Goal: Task Accomplishment & Management: Use online tool/utility

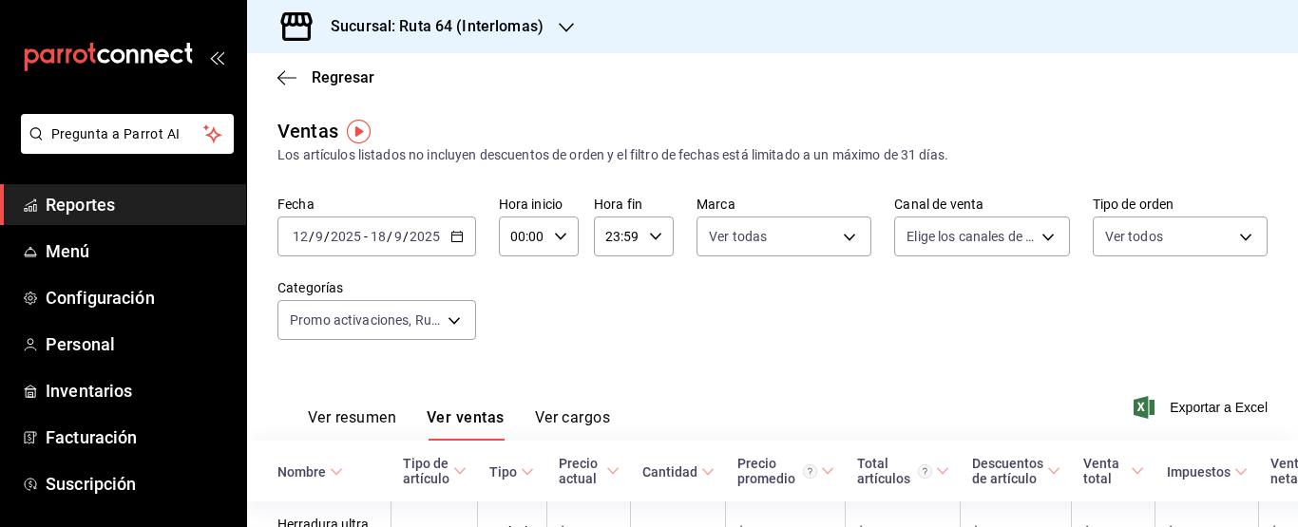
click at [160, 201] on span "Reportes" at bounding box center [138, 205] width 185 height 26
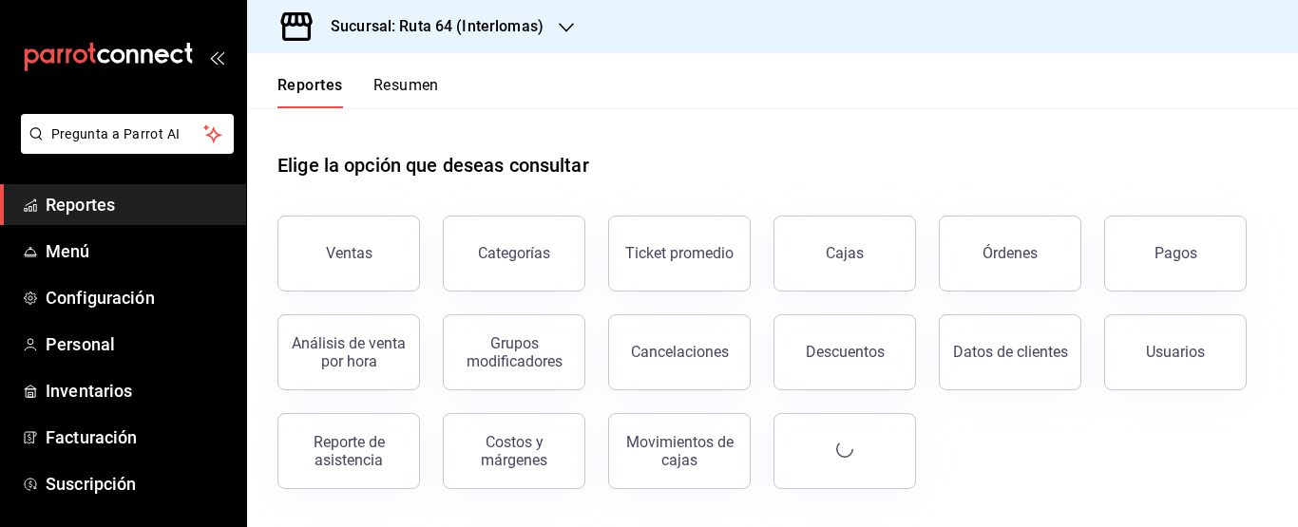
click at [675, 368] on button "Cancelaciones" at bounding box center [679, 352] width 143 height 76
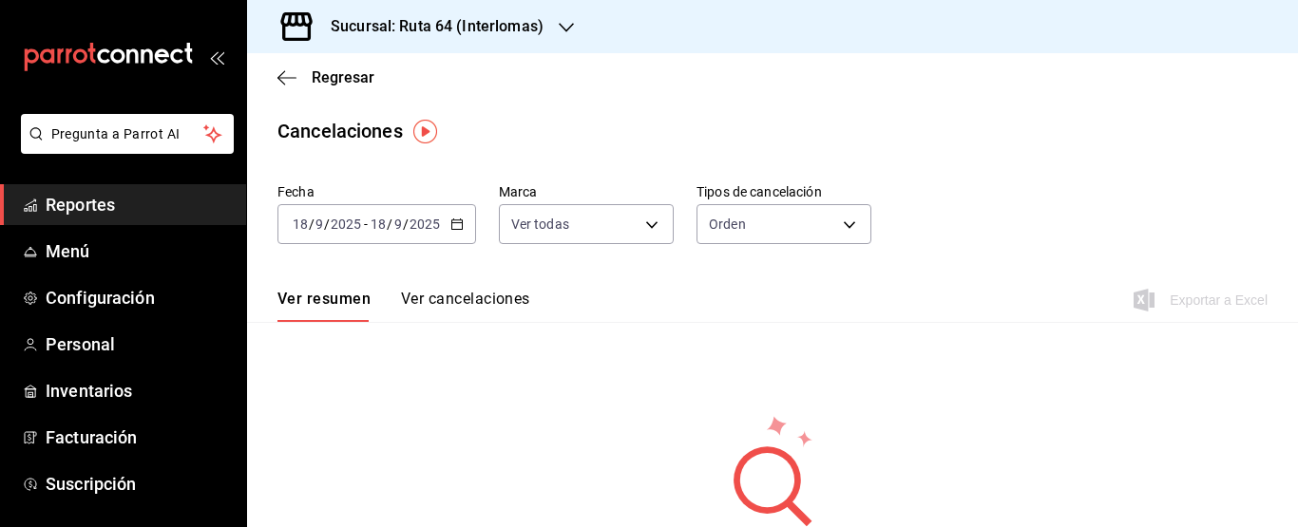
click at [454, 221] on icon "button" at bounding box center [456, 224] width 13 height 13
click at [457, 232] on div "[DATE] [DATE] - [DATE] [DATE]" at bounding box center [376, 224] width 199 height 40
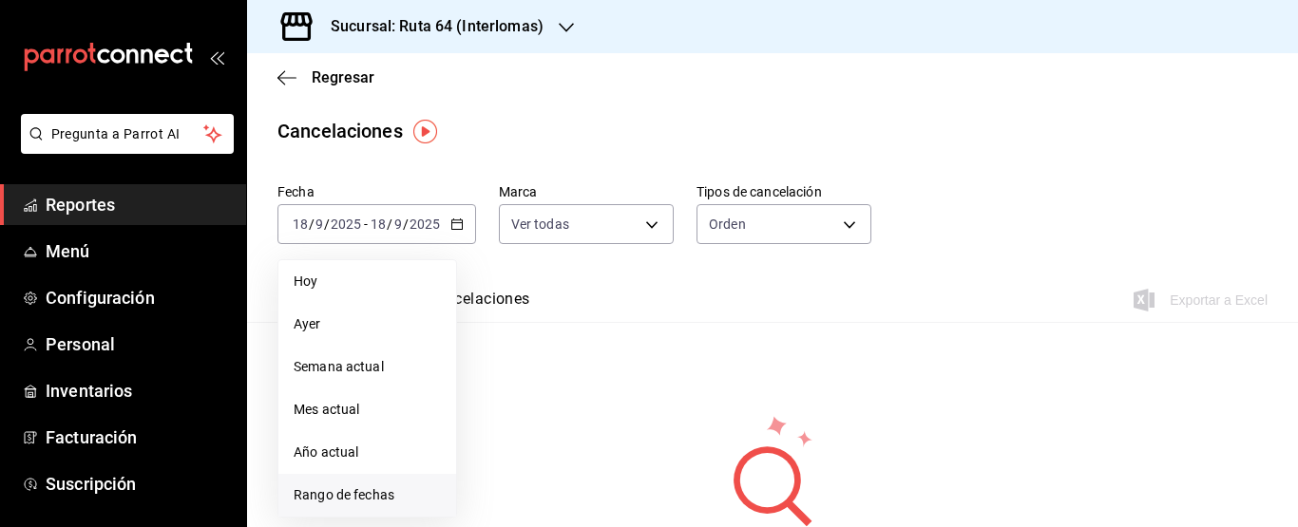
click at [364, 494] on span "Rango de fechas" at bounding box center [367, 495] width 147 height 20
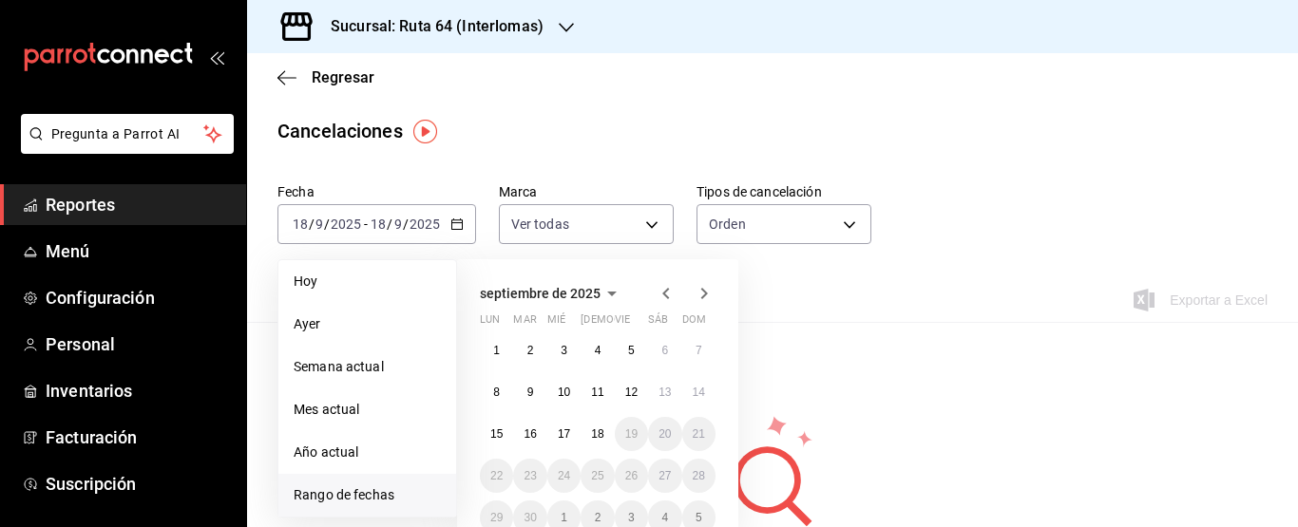
click at [670, 286] on icon "button" at bounding box center [666, 293] width 23 height 23
drag, startPoint x: 635, startPoint y: 350, endPoint x: 644, endPoint y: 409, distance: 60.6
click at [635, 355] on button "1" at bounding box center [631, 350] width 33 height 34
click at [694, 520] on abbr "31" at bounding box center [699, 517] width 12 height 13
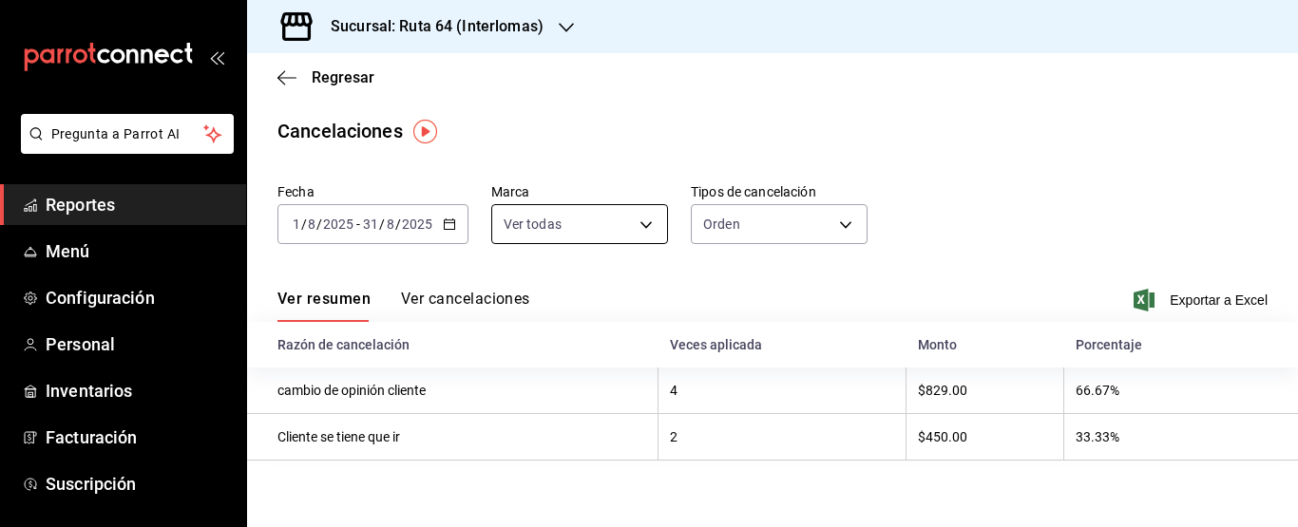
click at [625, 221] on body "Pregunta a Parrot AI Reportes Menú Configuración Personal Inventarios Facturaci…" at bounding box center [649, 263] width 1298 height 527
click at [732, 237] on div at bounding box center [649, 263] width 1298 height 527
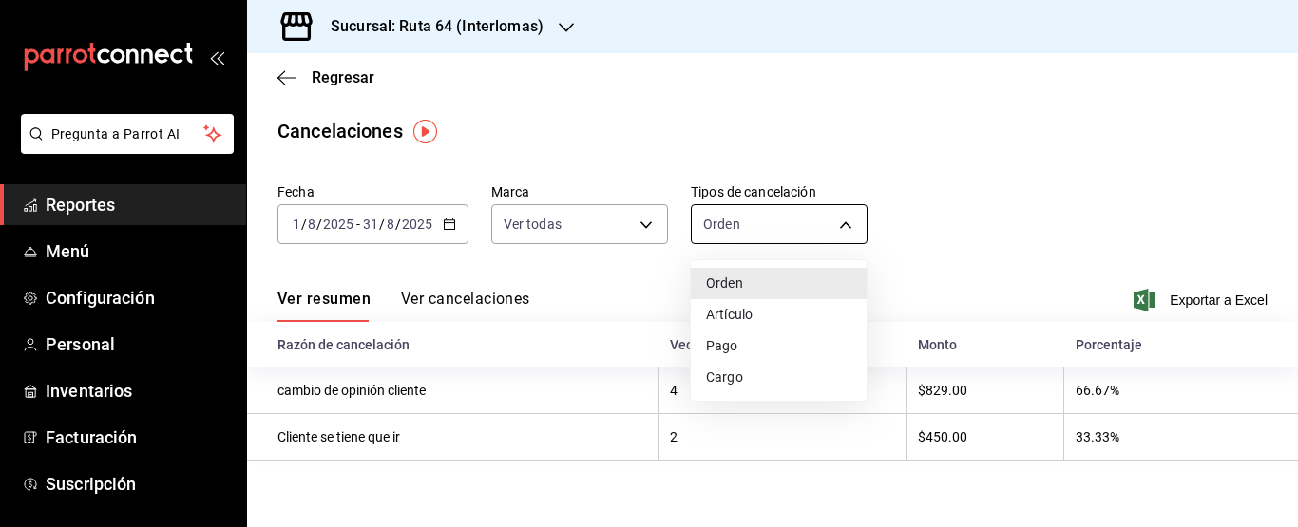
click at [732, 230] on body "Pregunta a Parrot AI Reportes Menú Configuración Personal Inventarios Facturaci…" at bounding box center [649, 263] width 1298 height 527
click at [740, 306] on li "Artículo" at bounding box center [779, 314] width 176 height 31
type input "ORDER_ITEM"
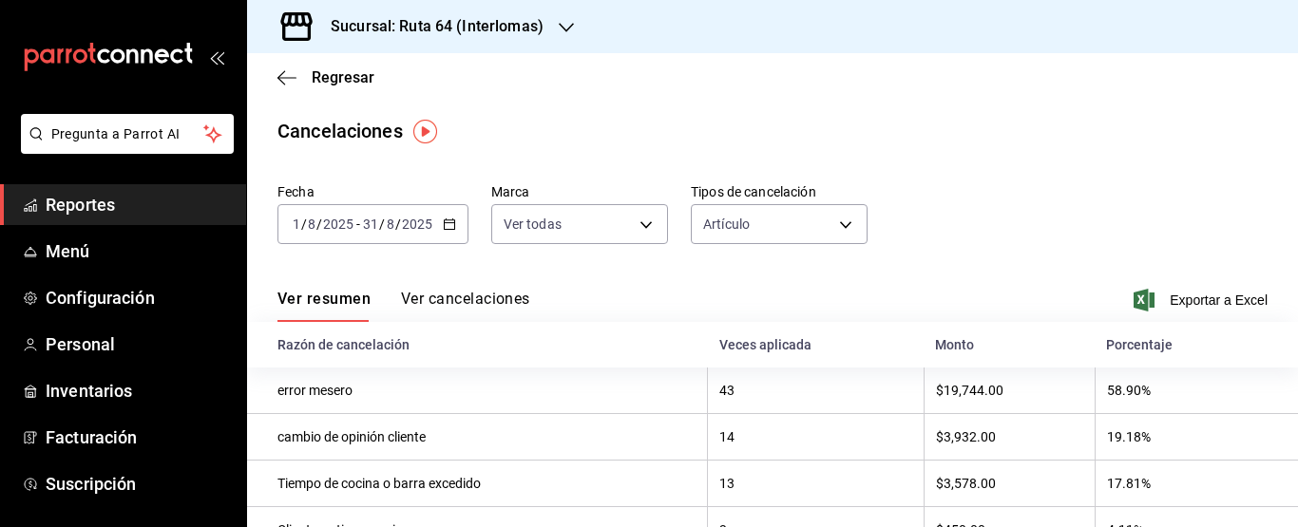
click at [466, 301] on button "Ver cancelaciones" at bounding box center [465, 306] width 129 height 32
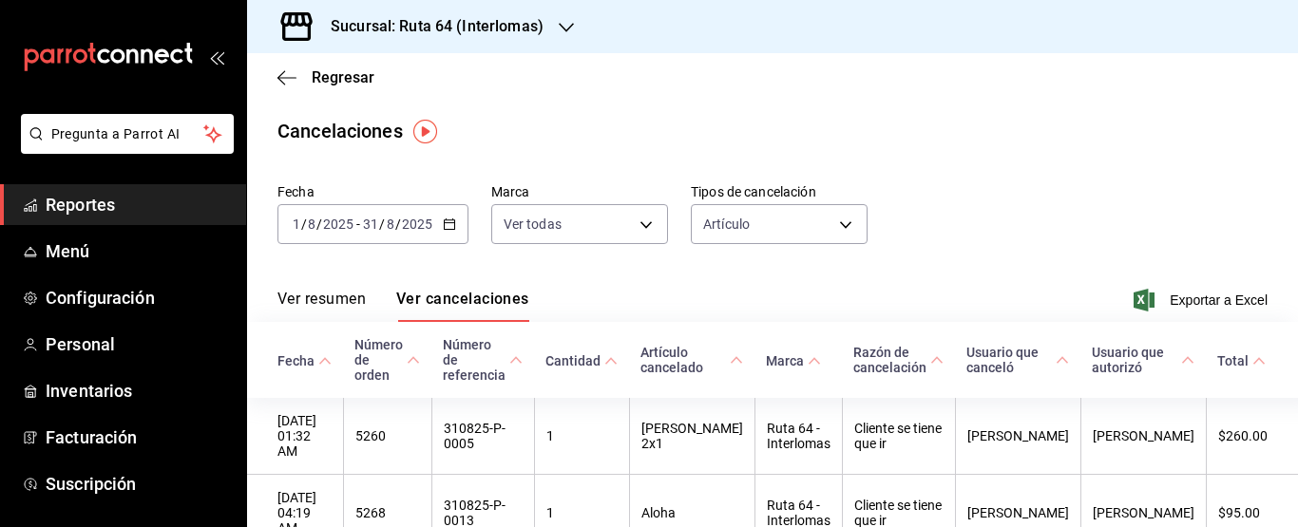
click at [1225, 292] on span "Exportar a Excel" at bounding box center [1202, 300] width 130 height 23
click at [385, 26] on h3 "Sucursal: Ruta 64 (Interlomas)" at bounding box center [429, 26] width 228 height 23
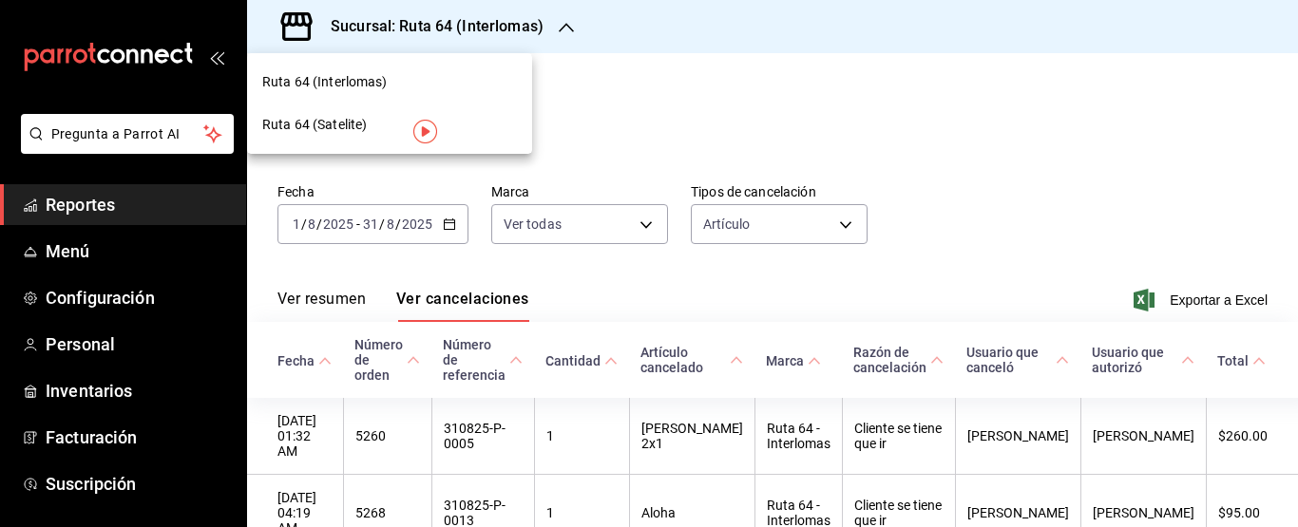
click at [319, 127] on span "Ruta 64 (Satelite)" at bounding box center [314, 125] width 105 height 20
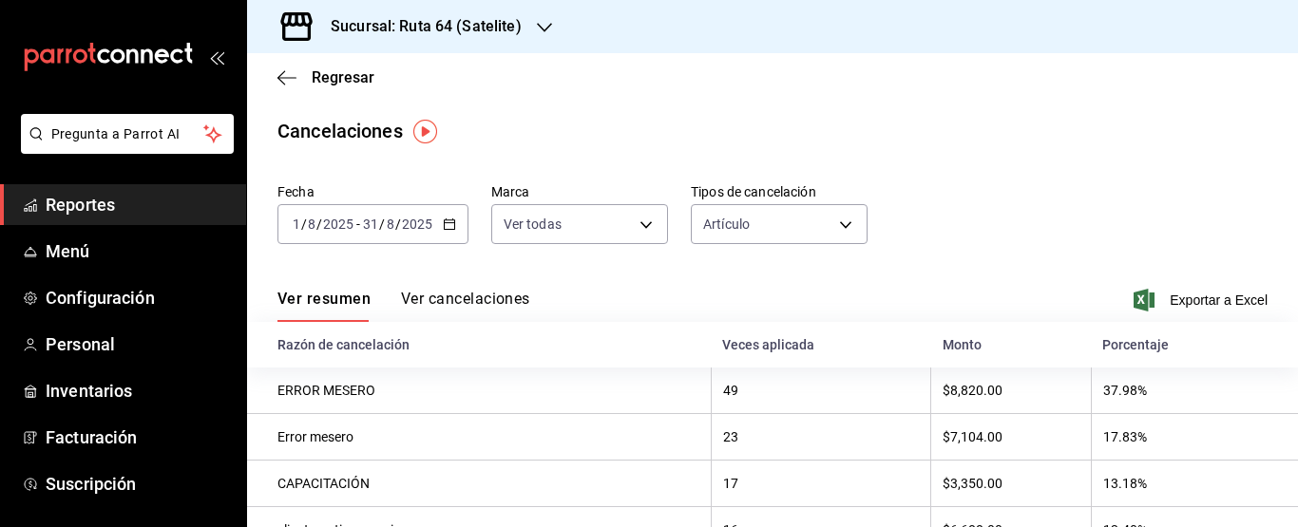
click at [452, 300] on button "Ver cancelaciones" at bounding box center [465, 306] width 129 height 32
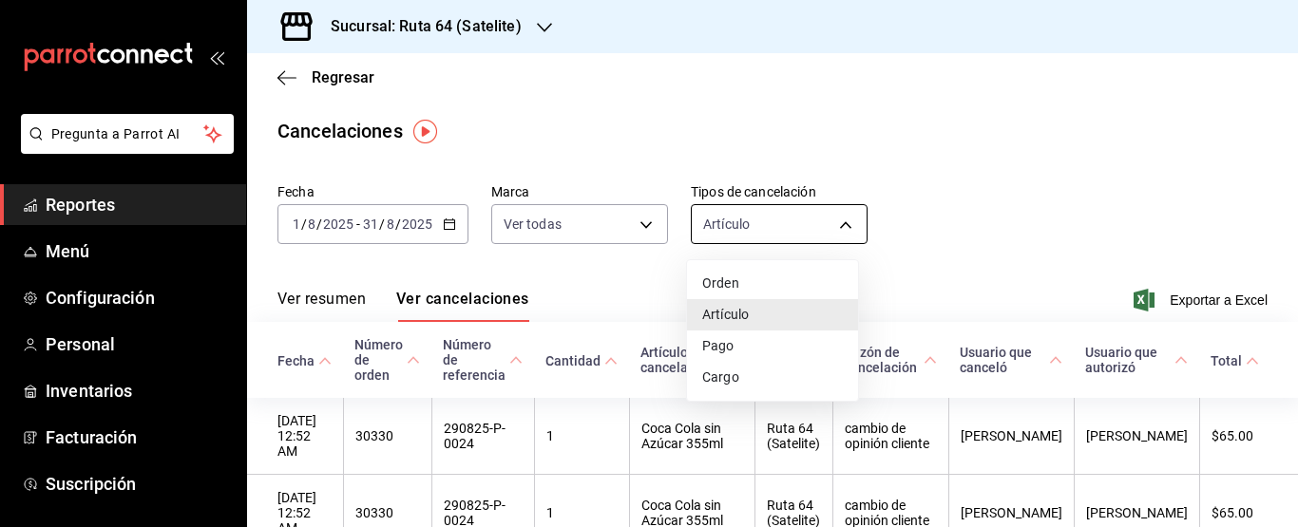
click at [773, 225] on body "Pregunta a Parrot AI Reportes Menú Configuración Personal Inventarios Facturaci…" at bounding box center [649, 263] width 1298 height 527
click at [985, 257] on div at bounding box center [649, 263] width 1298 height 527
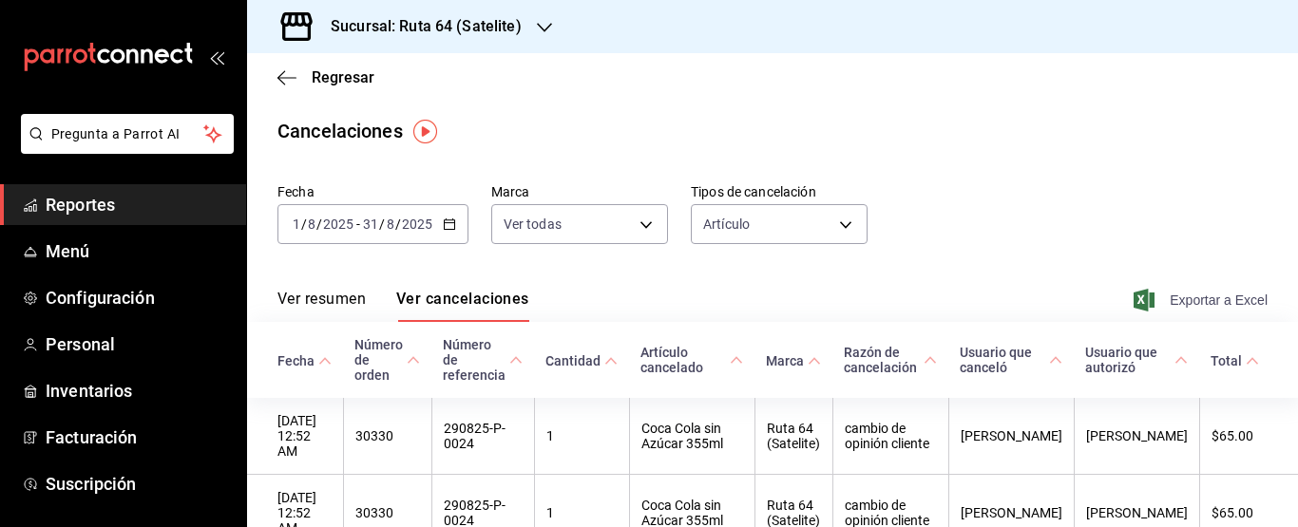
click at [1179, 298] on span "Exportar a Excel" at bounding box center [1202, 300] width 130 height 23
click at [288, 73] on icon "button" at bounding box center [286, 77] width 19 height 17
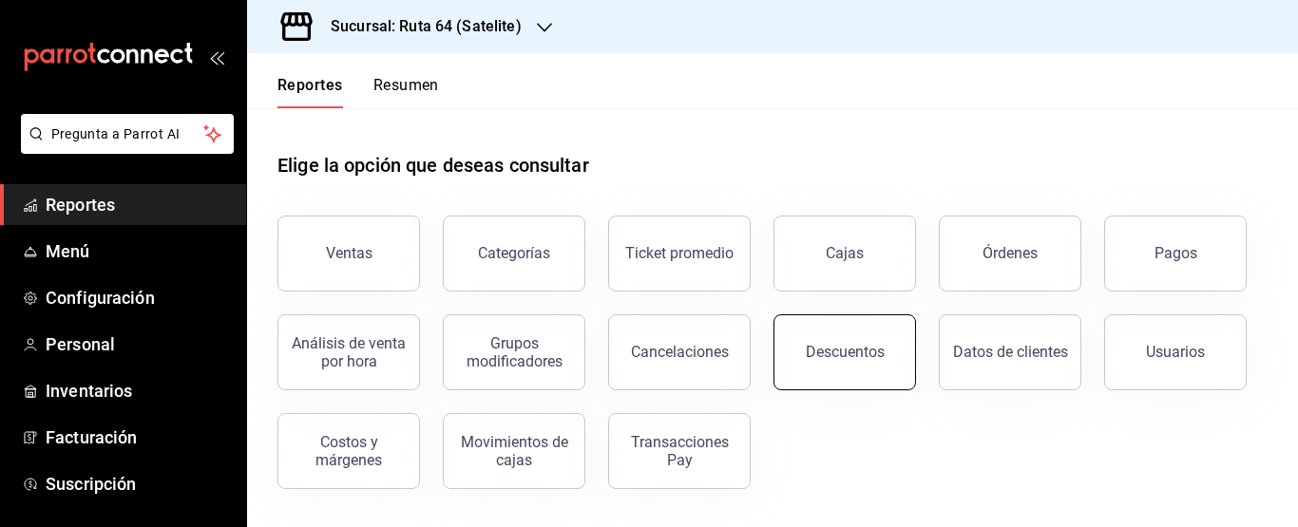
click at [852, 354] on div "Descuentos" at bounding box center [845, 352] width 79 height 18
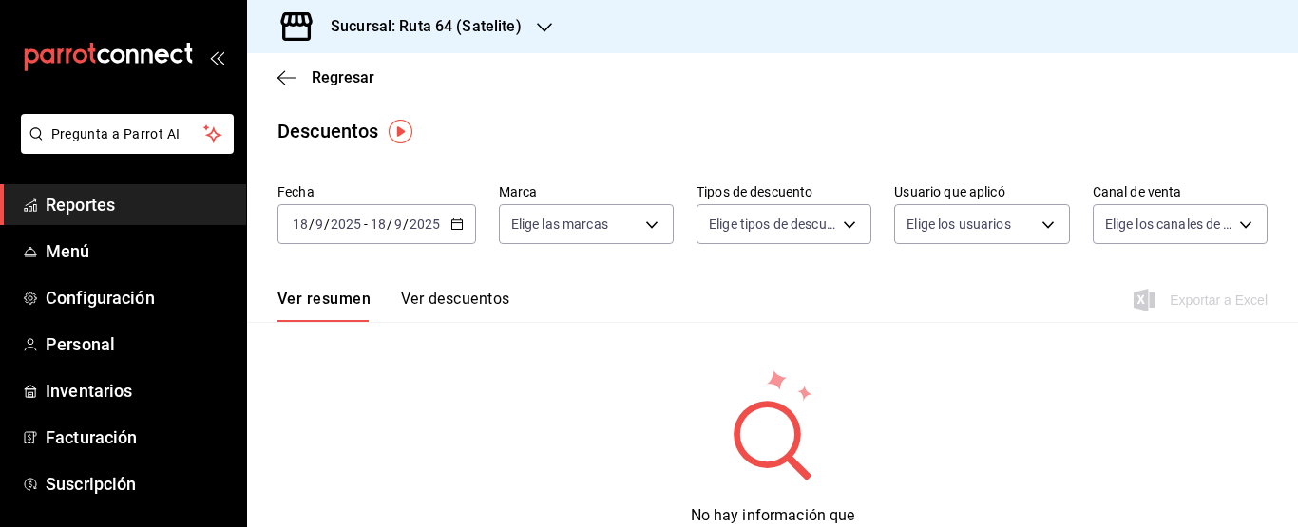
click at [503, 294] on button "Ver descuentos" at bounding box center [455, 306] width 108 height 32
click at [454, 232] on div "[DATE] [DATE] - [DATE] [DATE]" at bounding box center [376, 224] width 199 height 40
click at [466, 222] on div "[DATE] [DATE] - [DATE] [DATE]" at bounding box center [376, 224] width 199 height 40
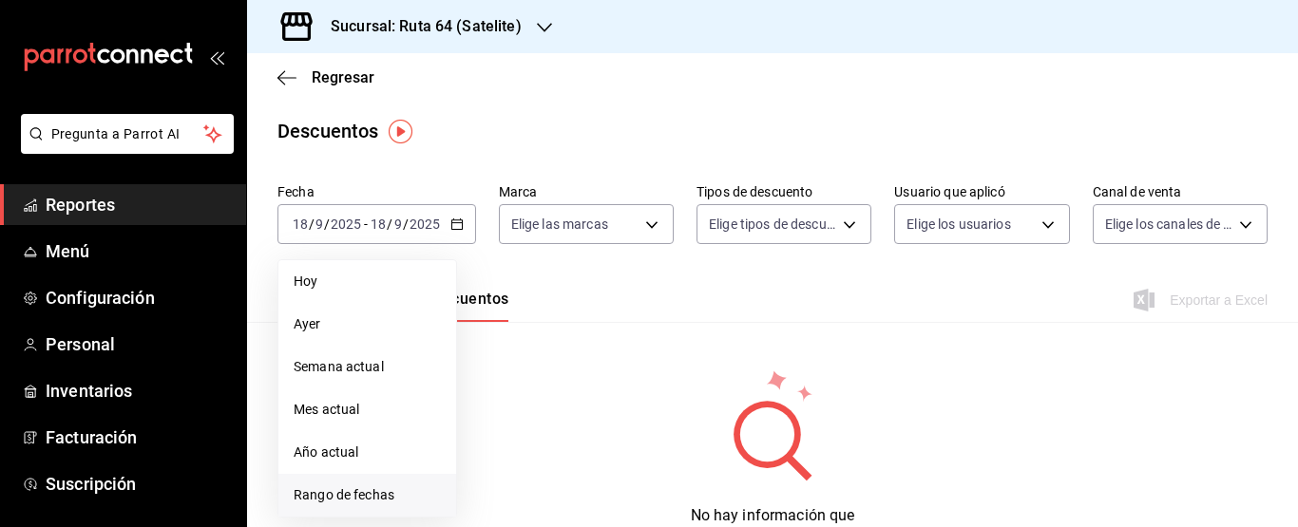
click at [317, 496] on span "Rango de fechas" at bounding box center [367, 495] width 147 height 20
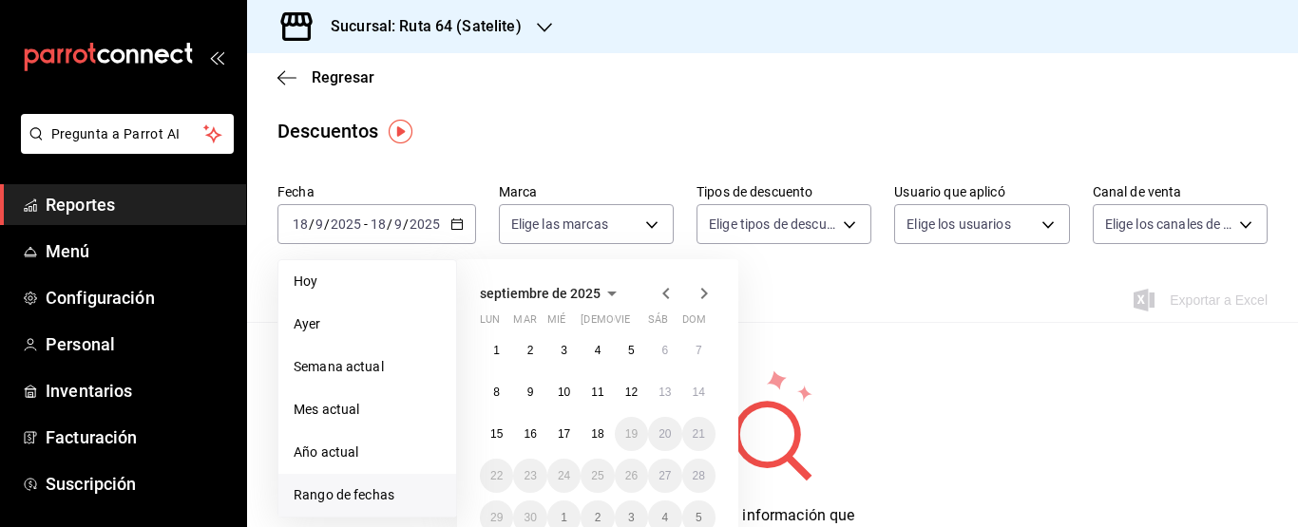
click at [664, 288] on icon "button" at bounding box center [666, 293] width 23 height 23
click at [628, 345] on abbr "1" at bounding box center [631, 350] width 7 height 13
click at [690, 518] on button "31" at bounding box center [698, 518] width 33 height 34
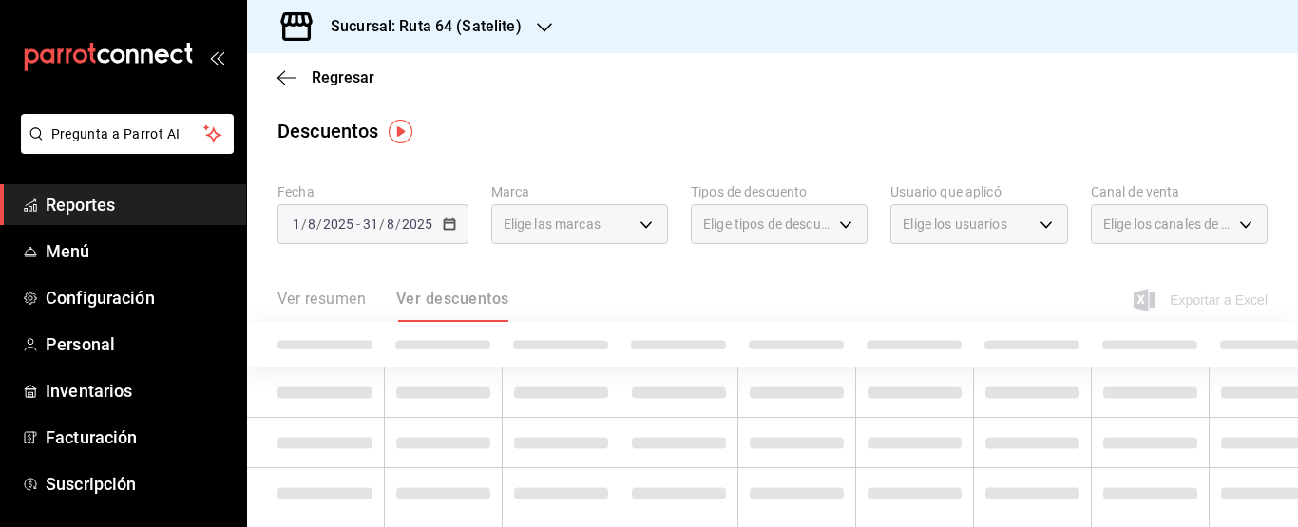
click at [618, 230] on body "Pregunta a Parrot AI Reportes Menú Configuración Personal Inventarios Facturaci…" at bounding box center [649, 263] width 1298 height 527
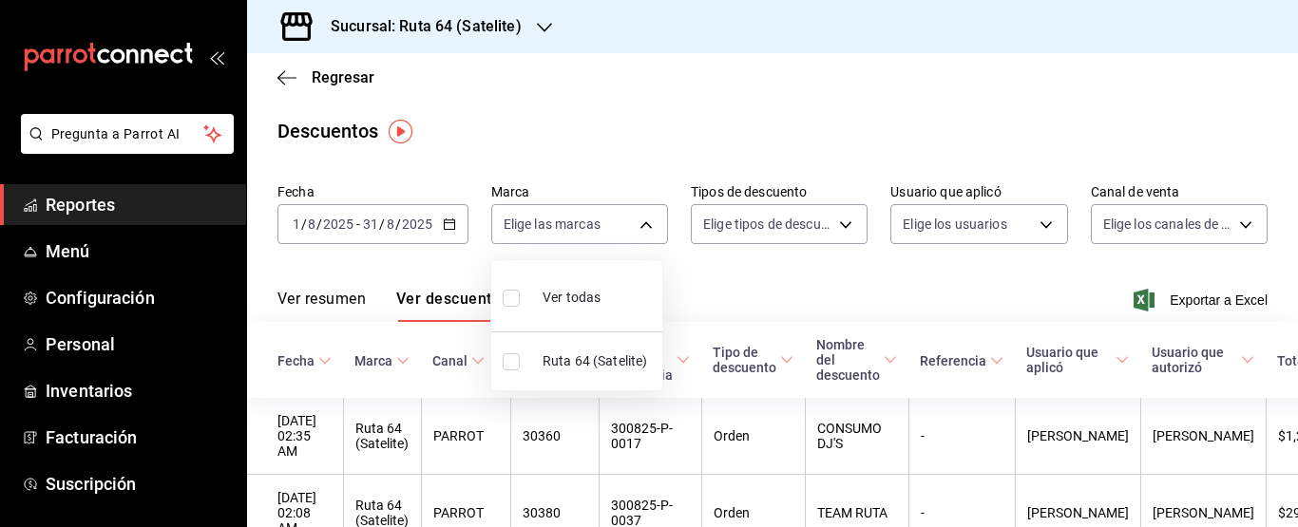
click at [580, 291] on span "Ver todas" at bounding box center [571, 298] width 58 height 20
type input "9f81ea2f-2d68-4bc1-ac44-5e5537059fd2"
checkbox input "true"
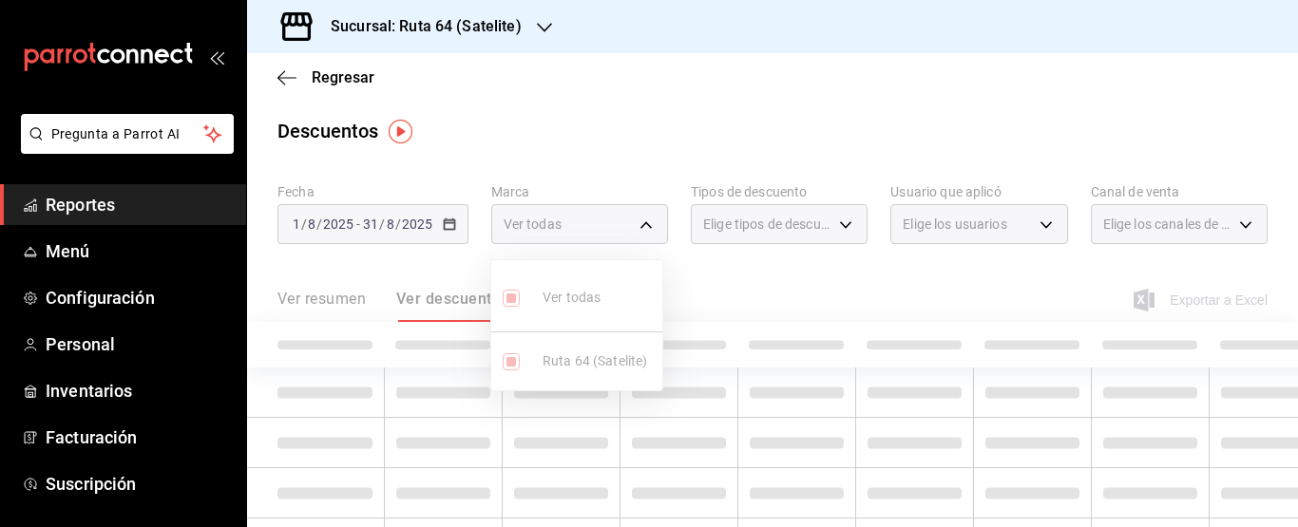
click at [782, 224] on div at bounding box center [649, 263] width 1298 height 527
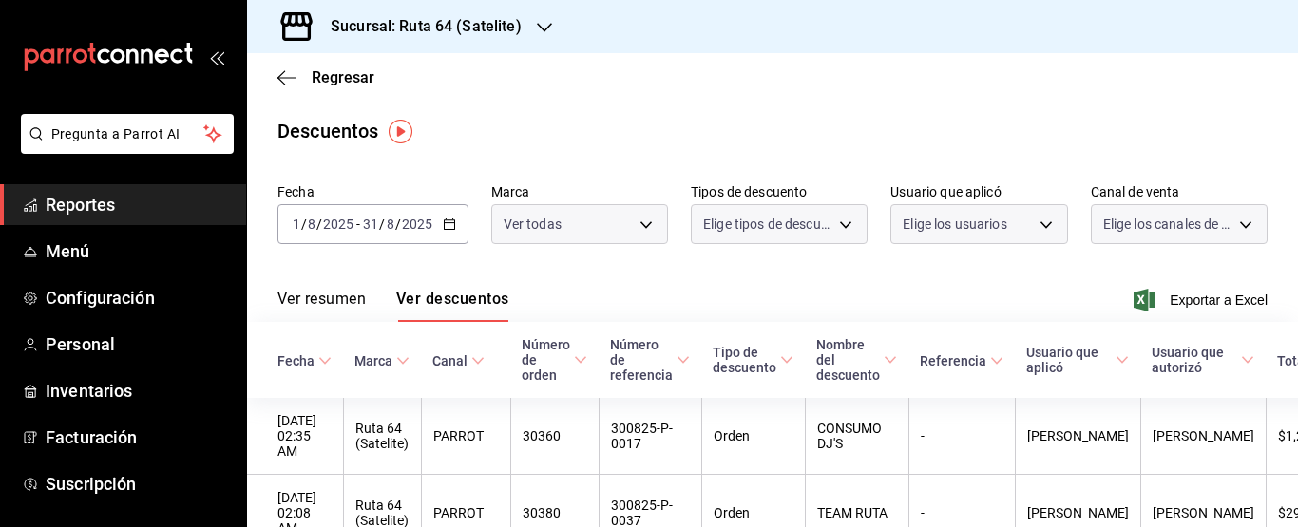
click at [782, 224] on div at bounding box center [649, 263] width 1298 height 527
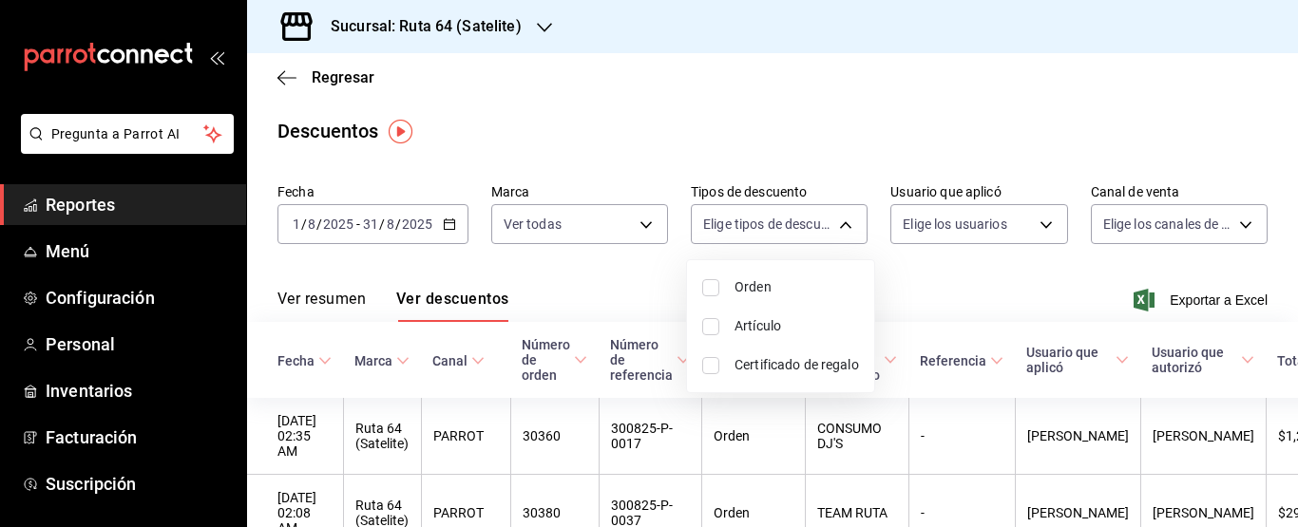
click at [781, 223] on body "Pregunta a Parrot AI Reportes Menú Configuración Personal Inventarios Facturaci…" at bounding box center [649, 263] width 1298 height 527
click at [752, 289] on span "Orden" at bounding box center [796, 287] width 124 height 20
click at [746, 328] on span "Artículo" at bounding box center [796, 326] width 124 height 20
click at [738, 367] on span "Certificado de regalo" at bounding box center [796, 365] width 124 height 20
type input "ORDER,ORDER_ITEM,CARD_REWARD"
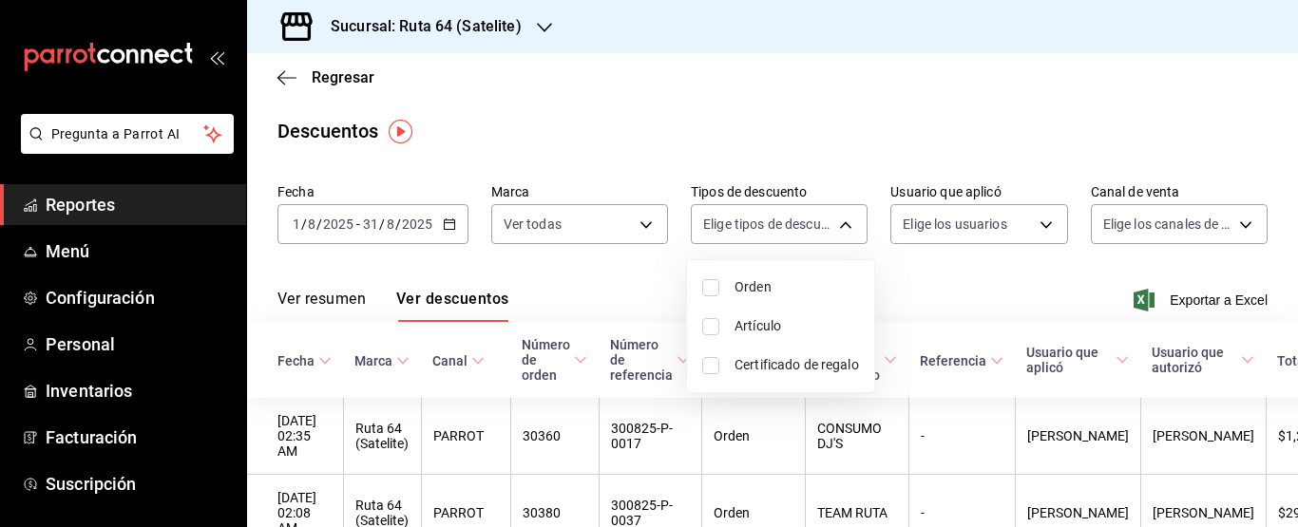
checkbox input "true"
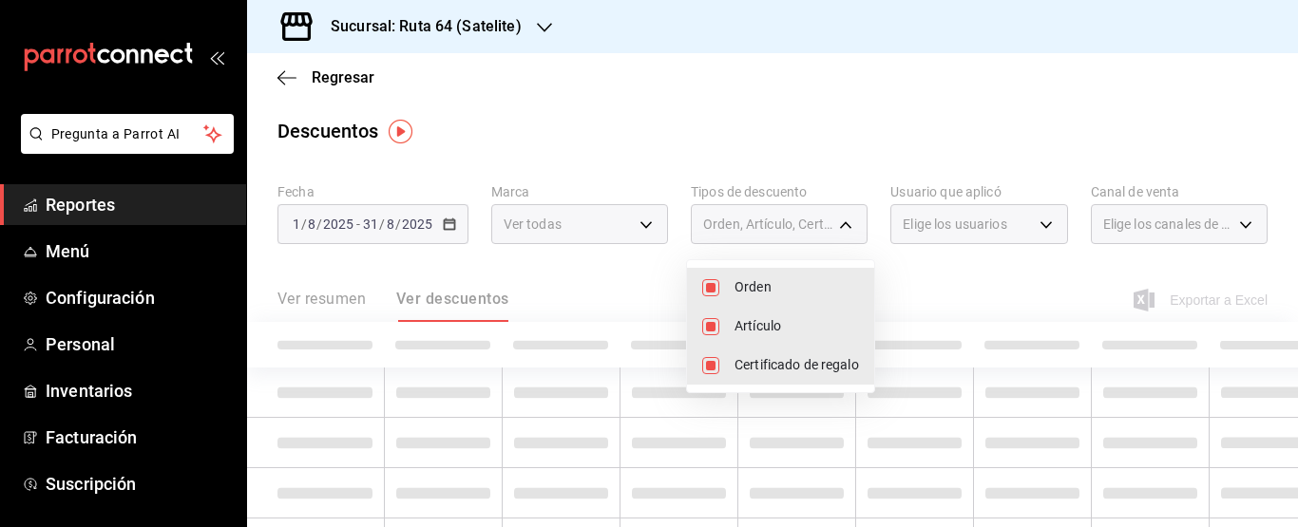
click at [956, 219] on div at bounding box center [649, 263] width 1298 height 527
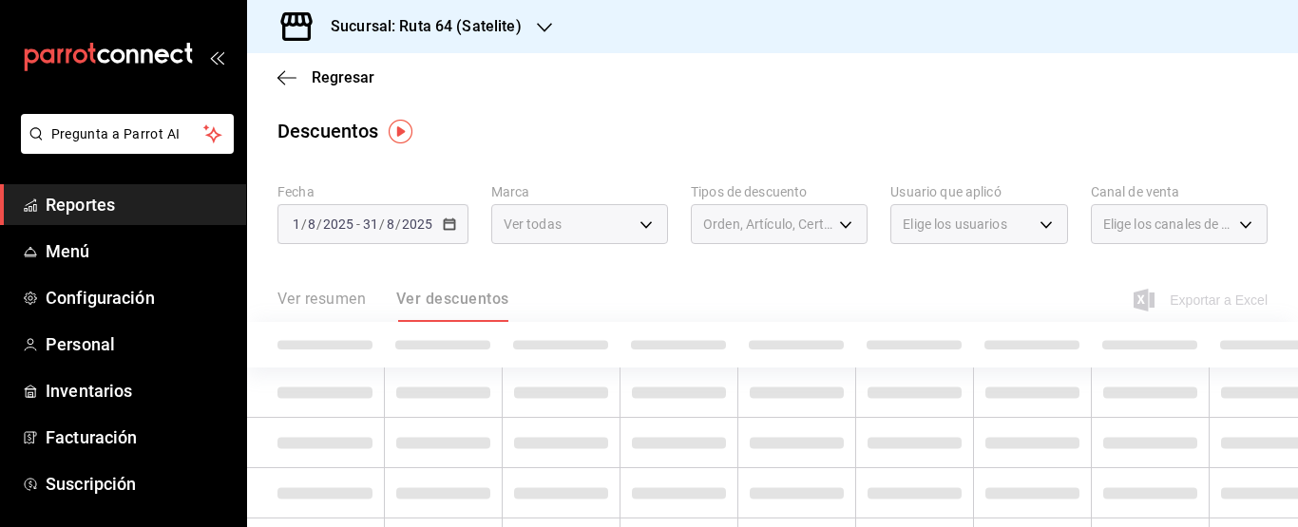
click at [956, 219] on div "Orden Artículo Certificado de regalo" at bounding box center [649, 263] width 1298 height 527
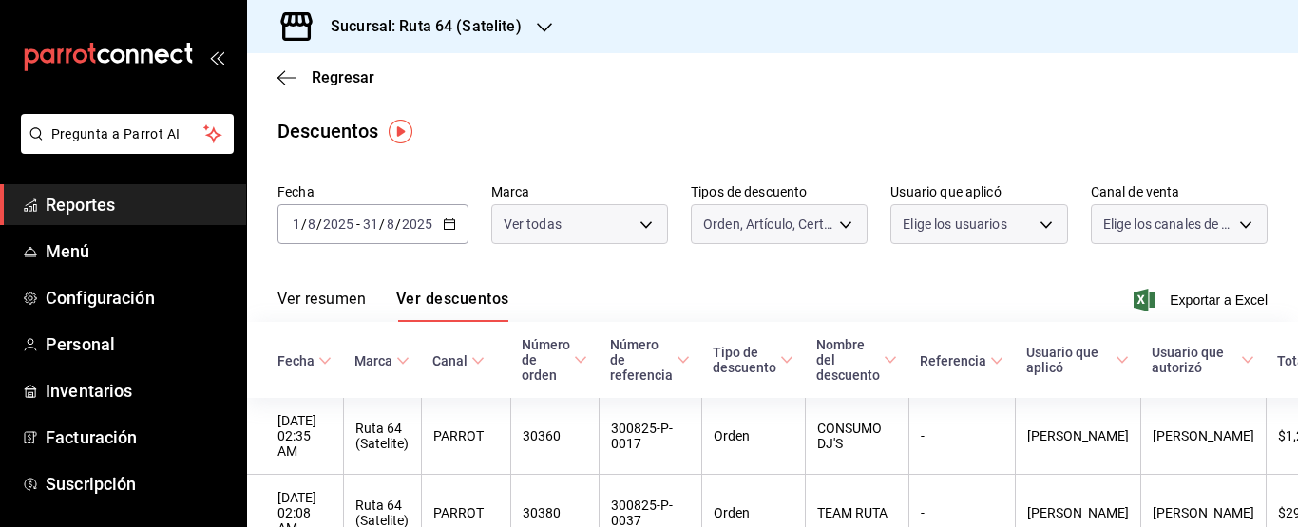
click at [956, 219] on body "Pregunta a Parrot AI Reportes Menú Configuración Personal Inventarios Facturaci…" at bounding box center [649, 263] width 1298 height 527
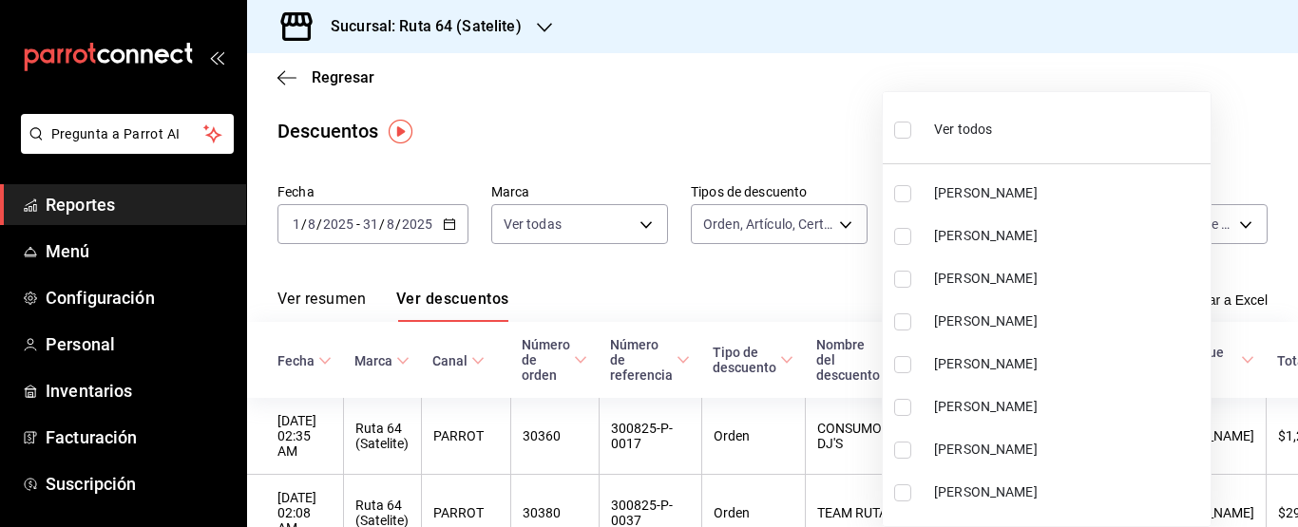
click at [968, 127] on span "Ver todos" at bounding box center [963, 130] width 58 height 20
type input "c75cdfe9-47fb-46f5-8cee-388578f07630,ab3200ff-ce7c-4ff8-8934-ff711d552abd,e8032…"
checkbox input "true"
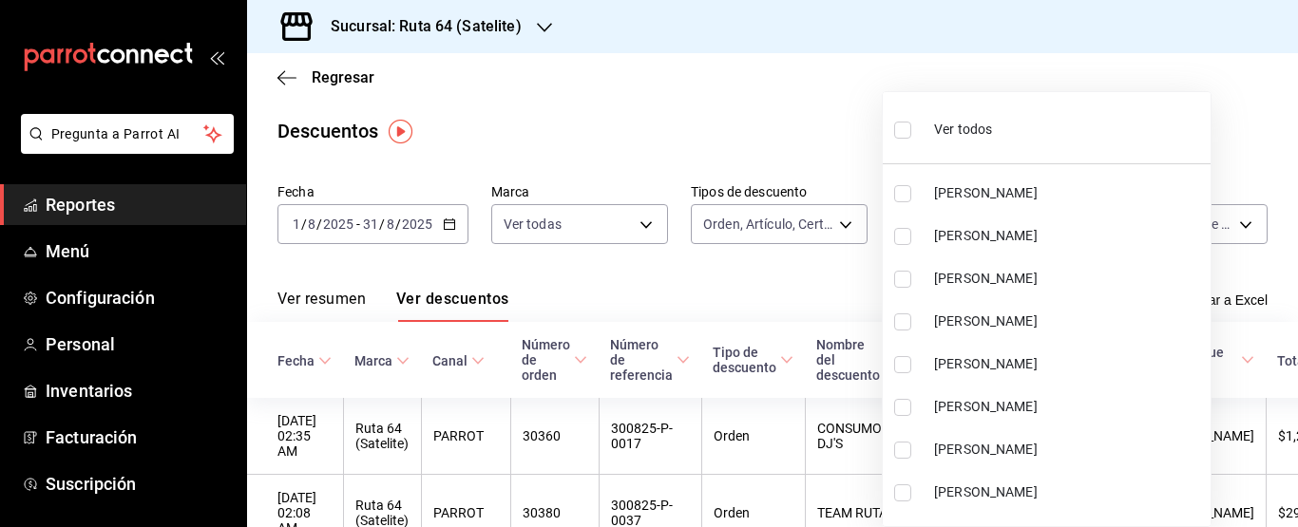
checkbox input "true"
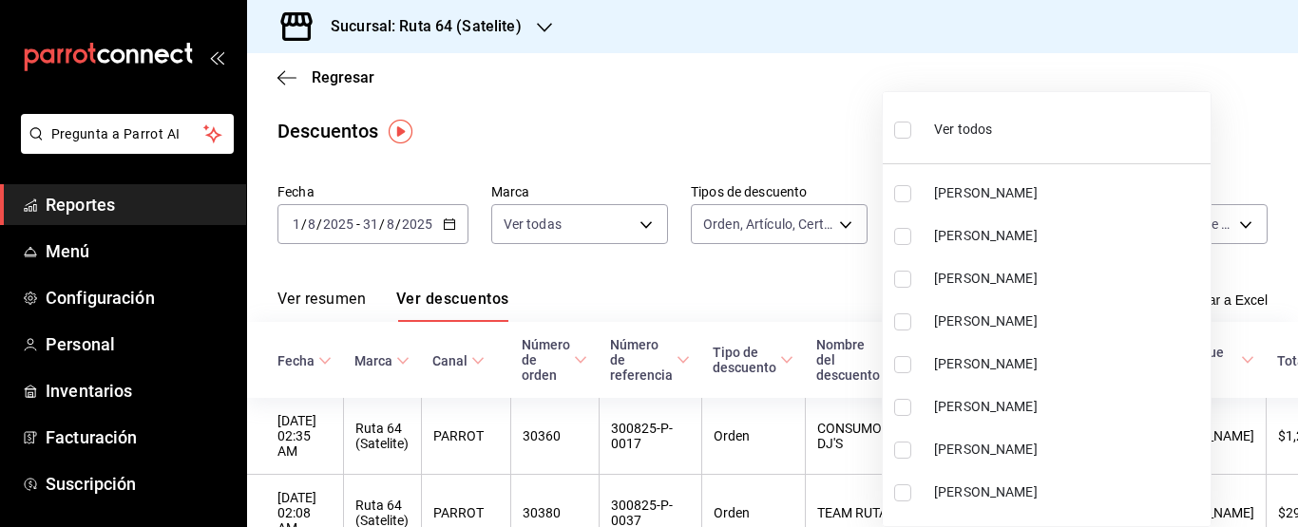
checkbox input "true"
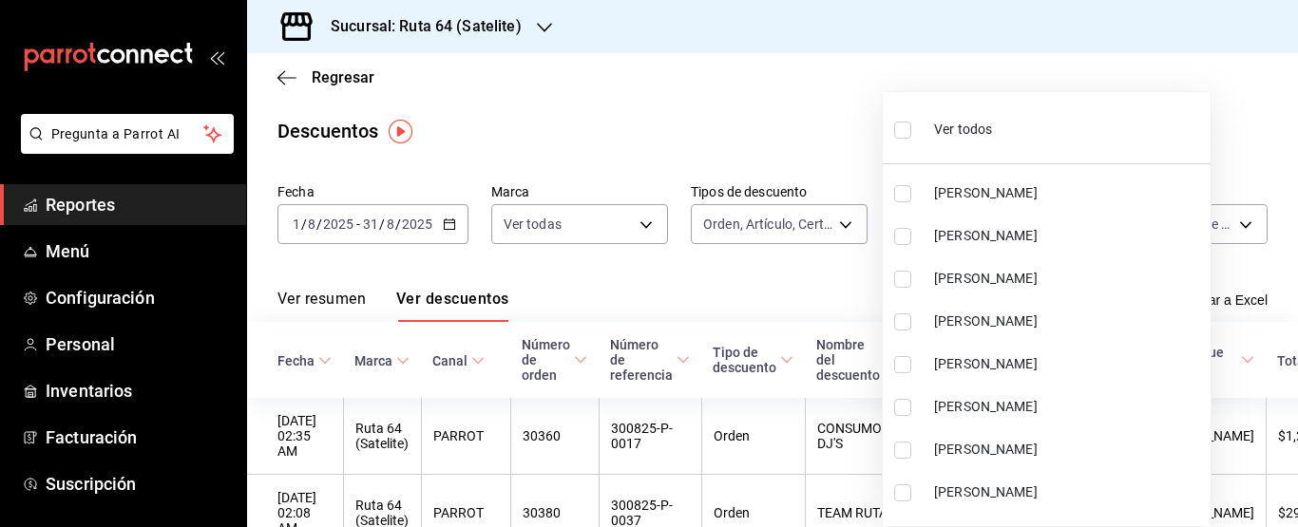
checkbox input "true"
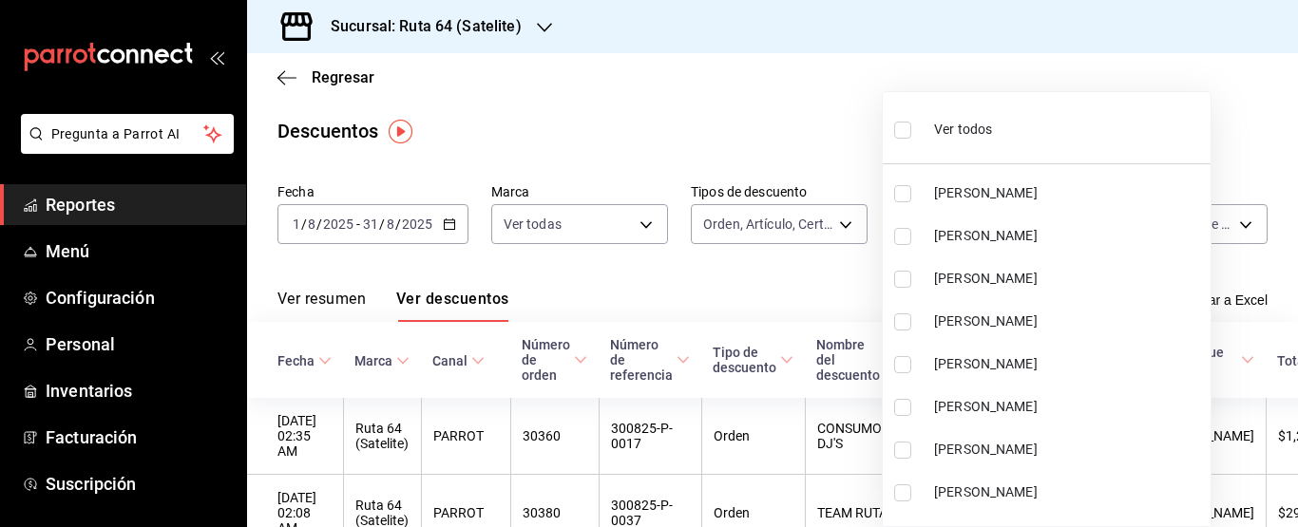
checkbox input "true"
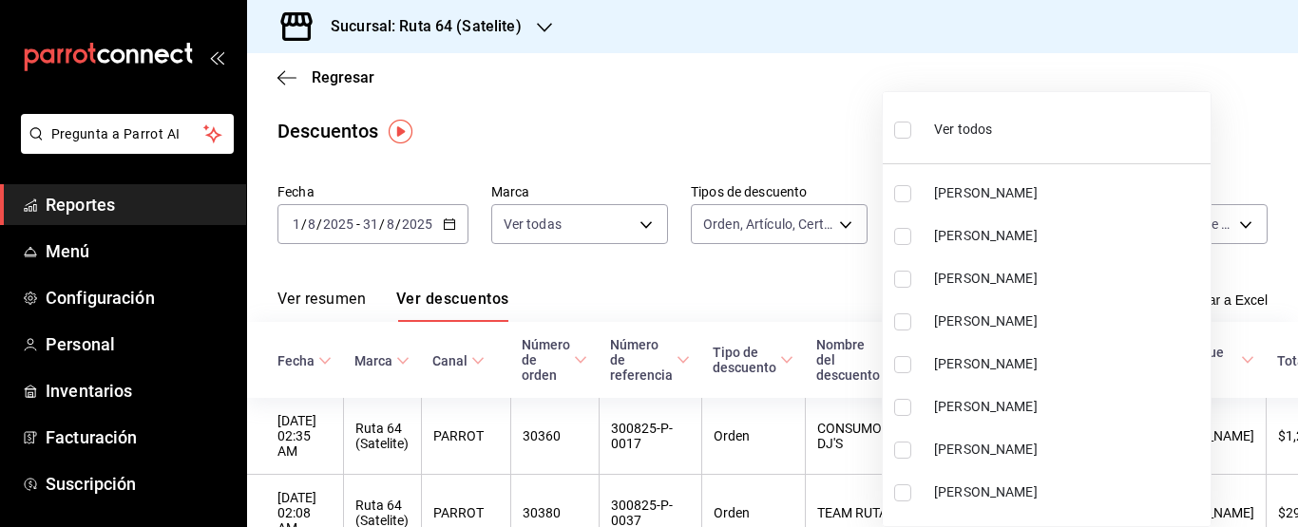
checkbox input "true"
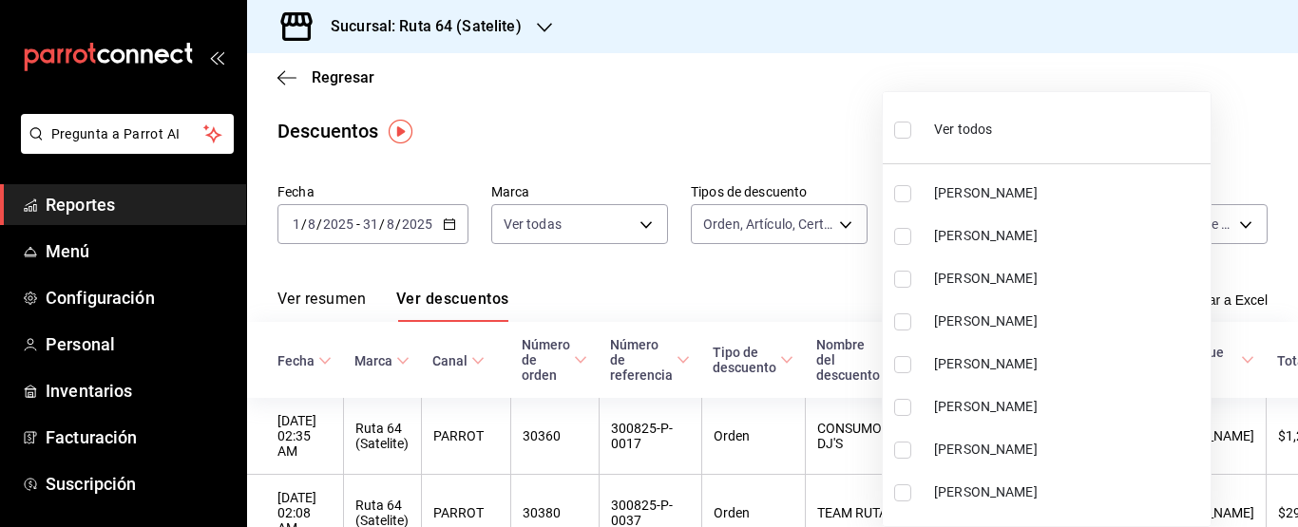
checkbox input "true"
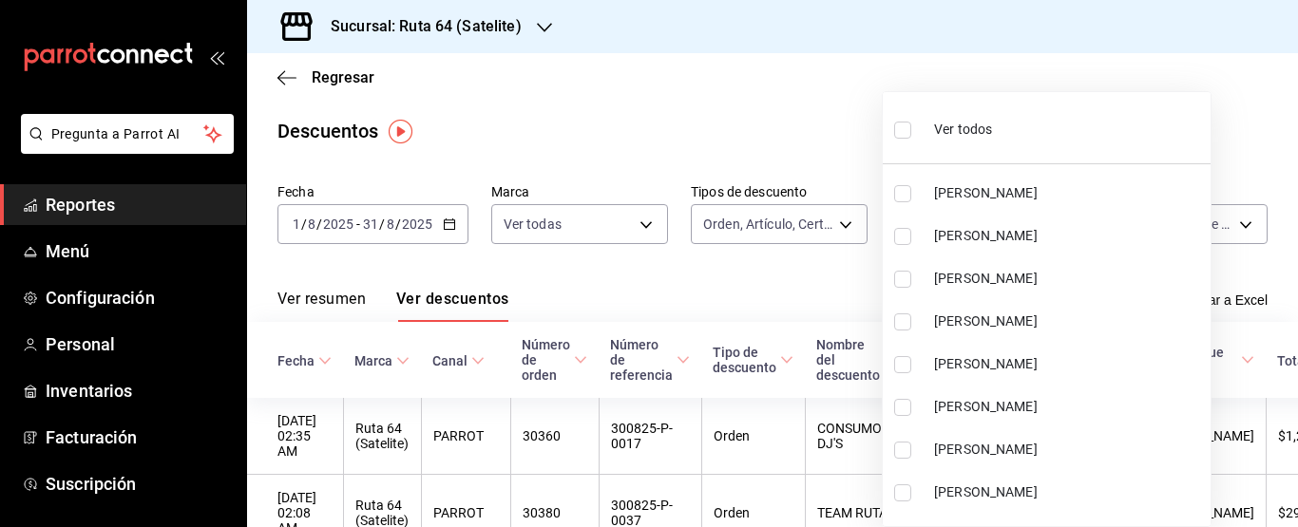
checkbox input "true"
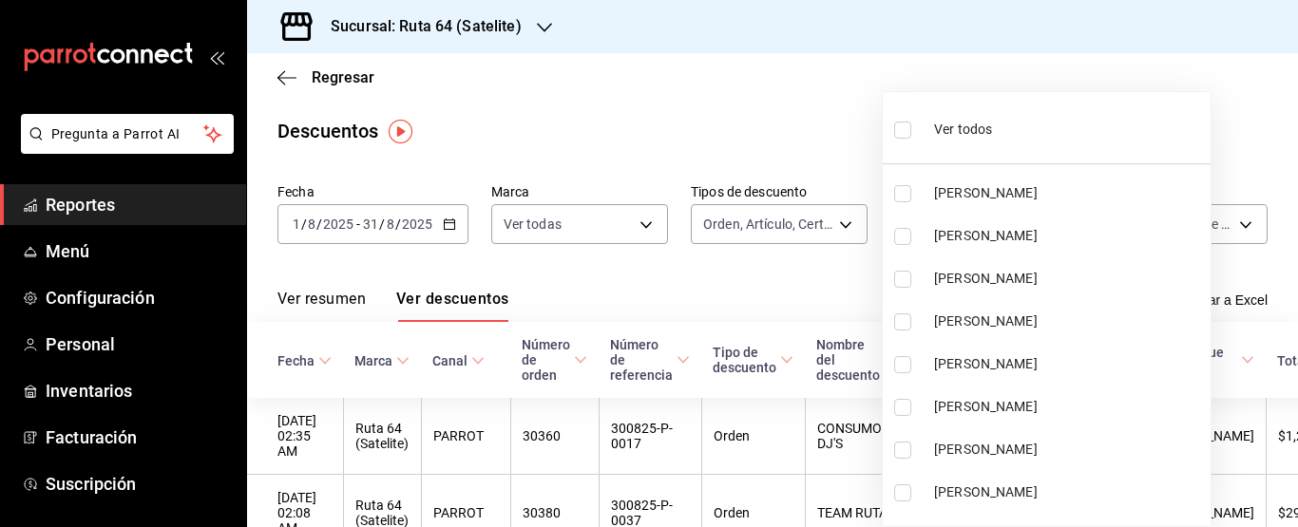
checkbox input "true"
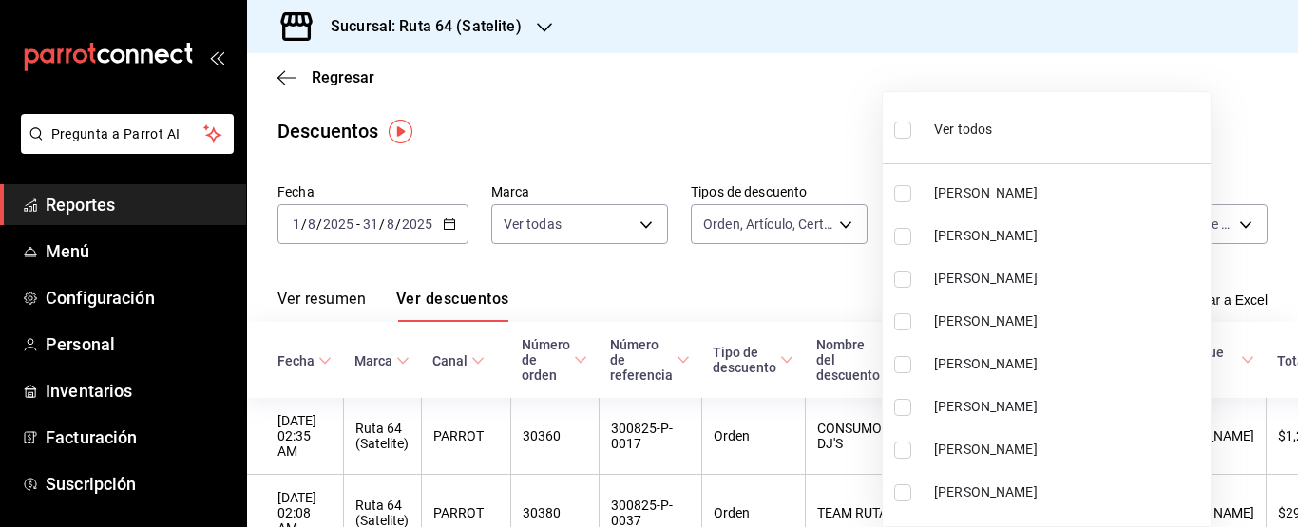
checkbox input "true"
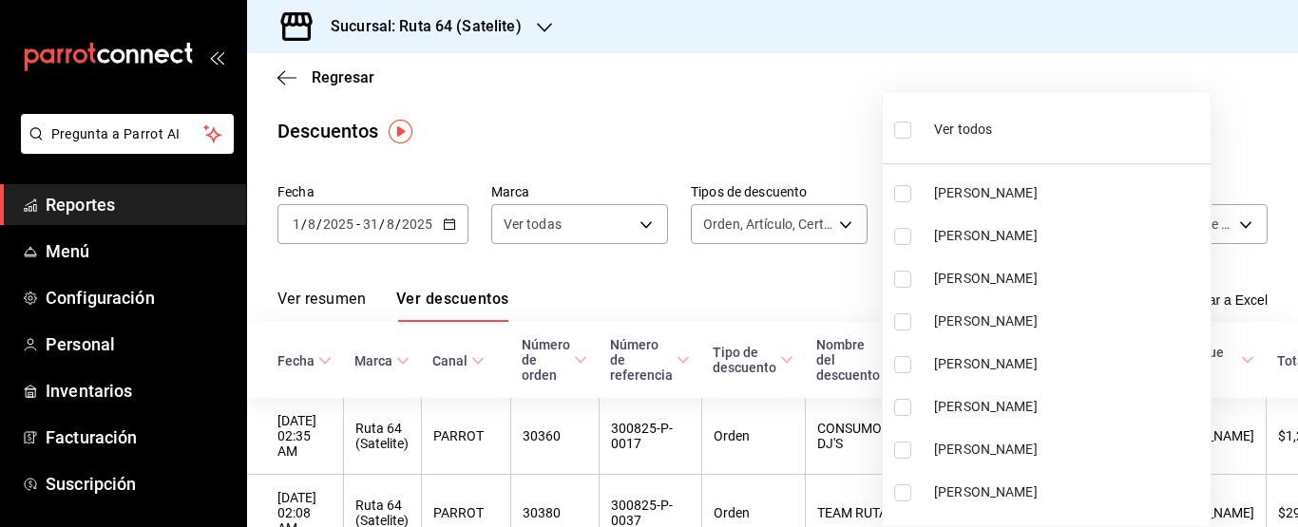
checkbox input "true"
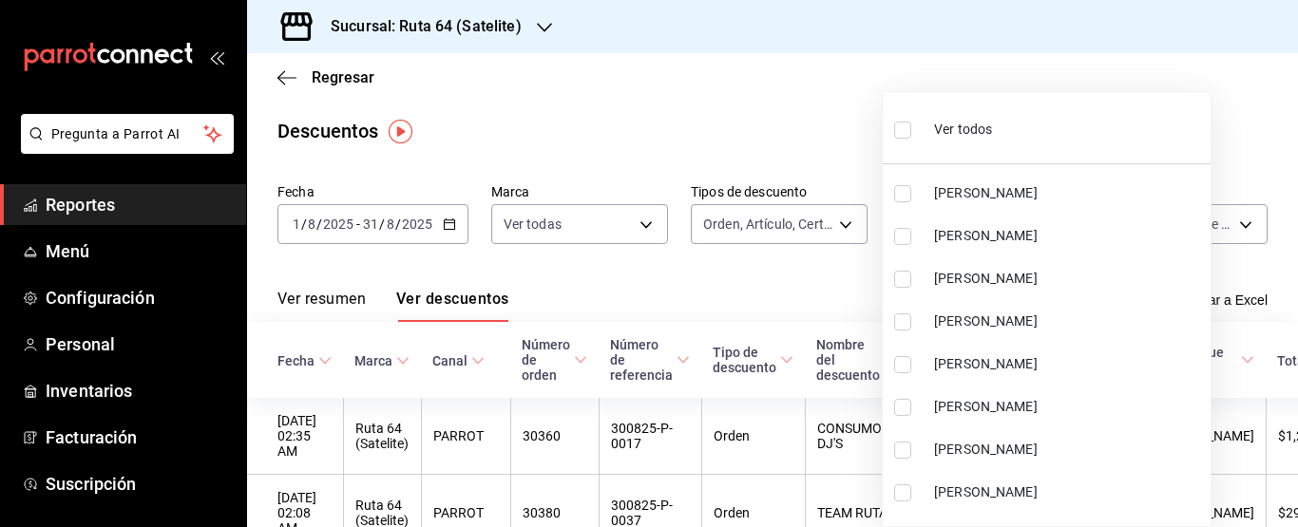
checkbox input "true"
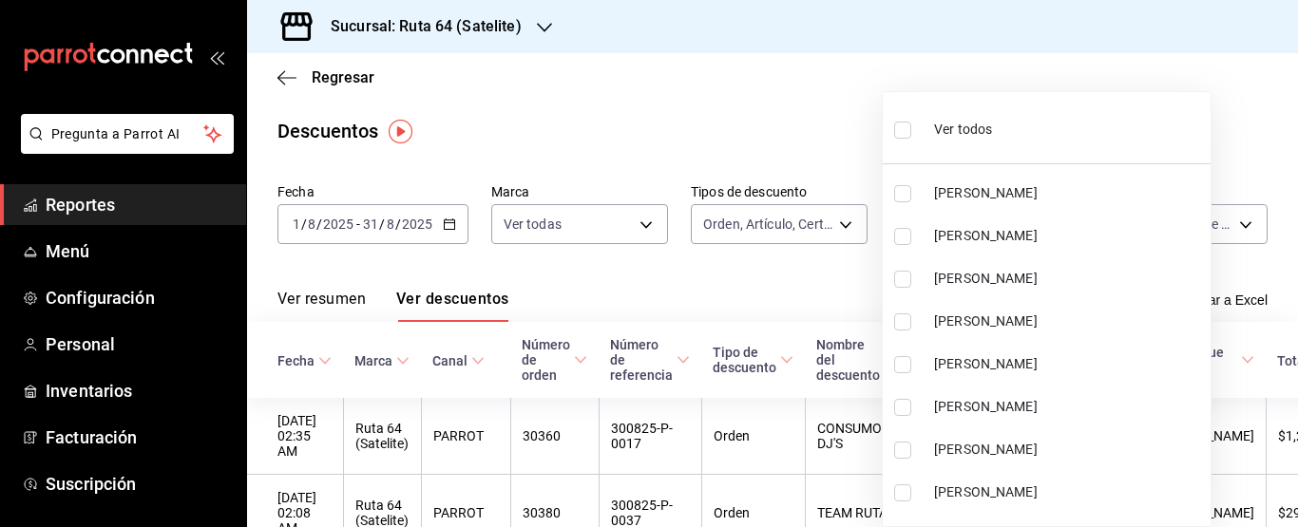
checkbox input "true"
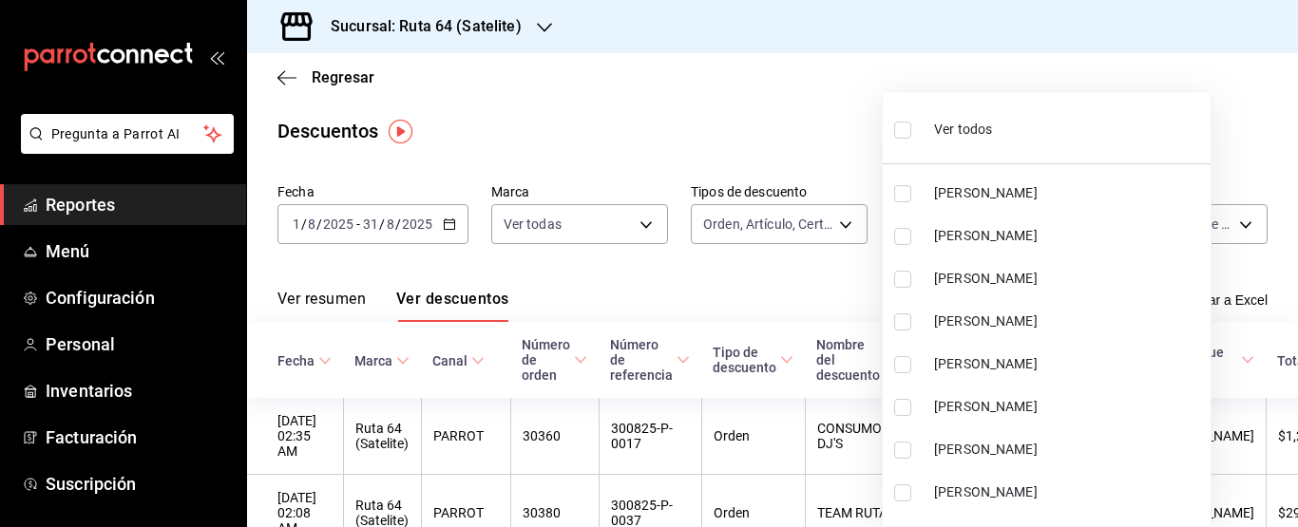
checkbox input "true"
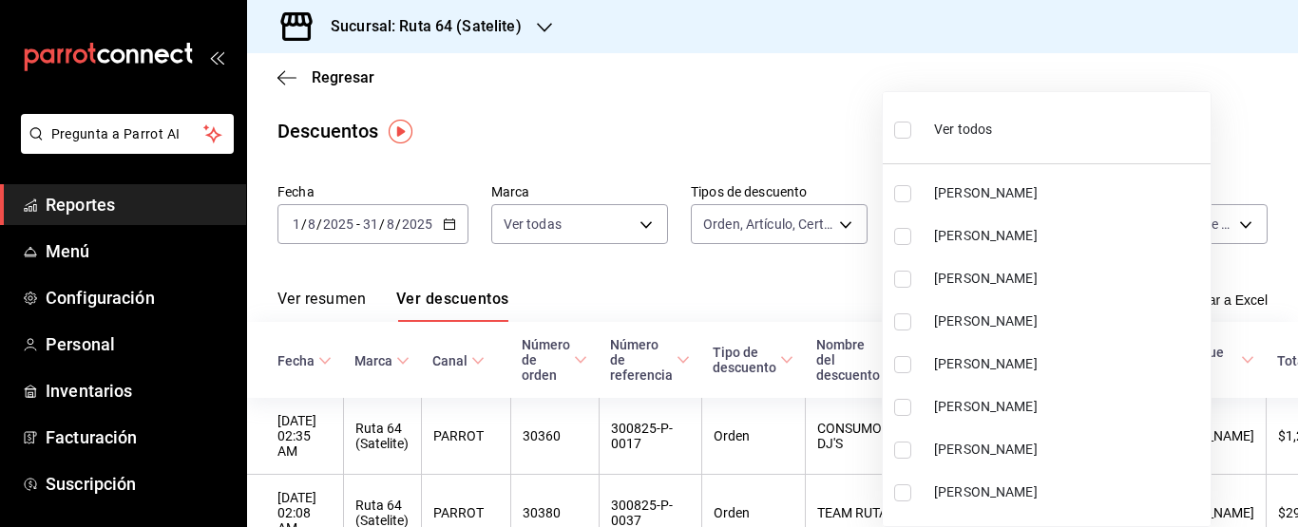
checkbox input "true"
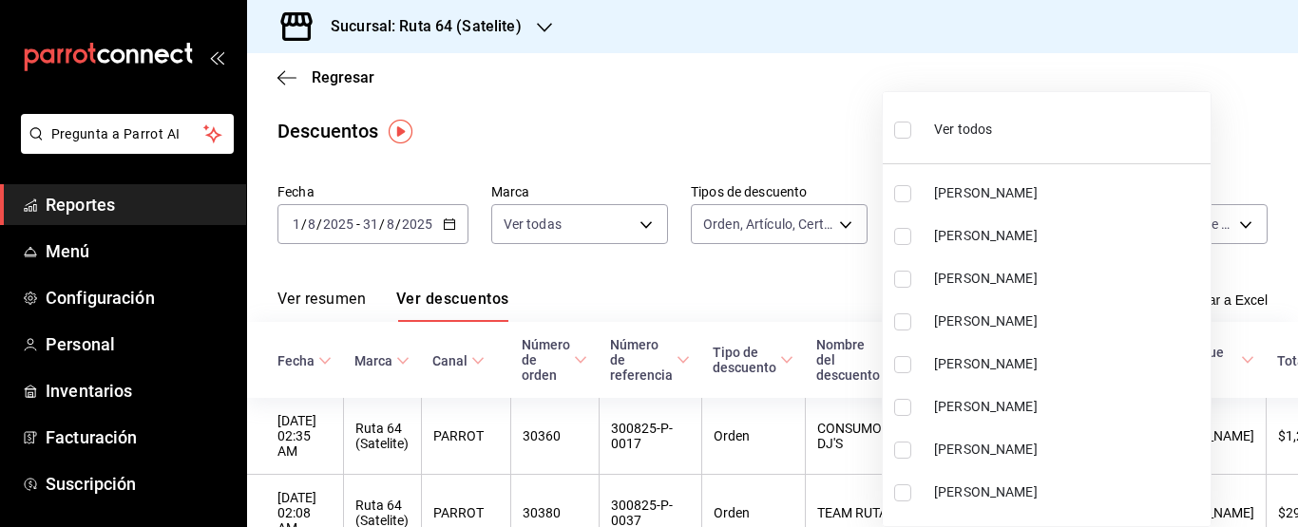
checkbox input "true"
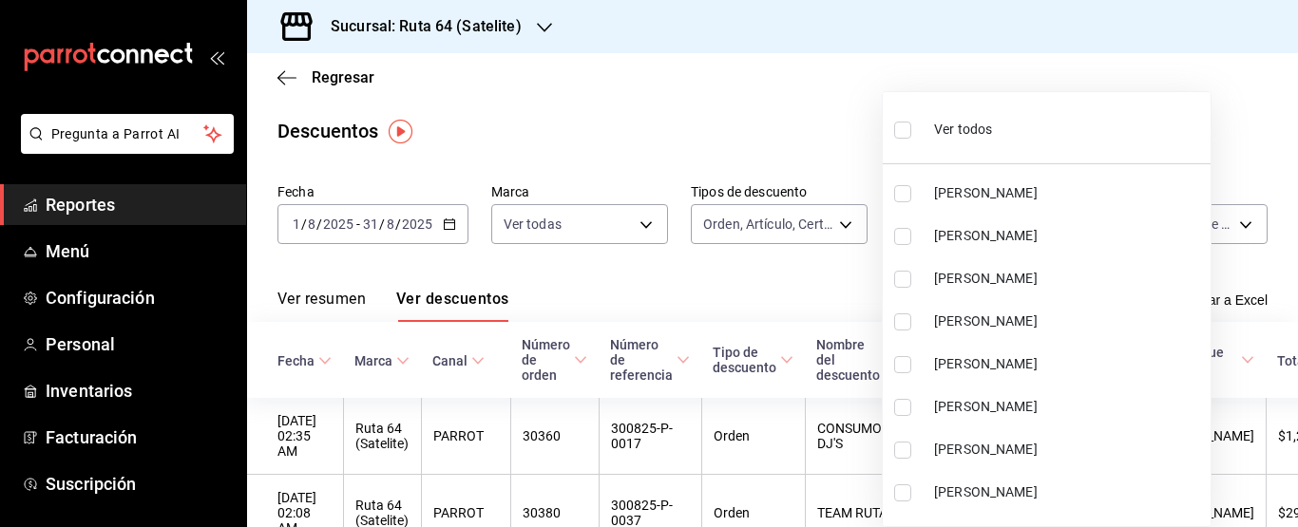
checkbox input "true"
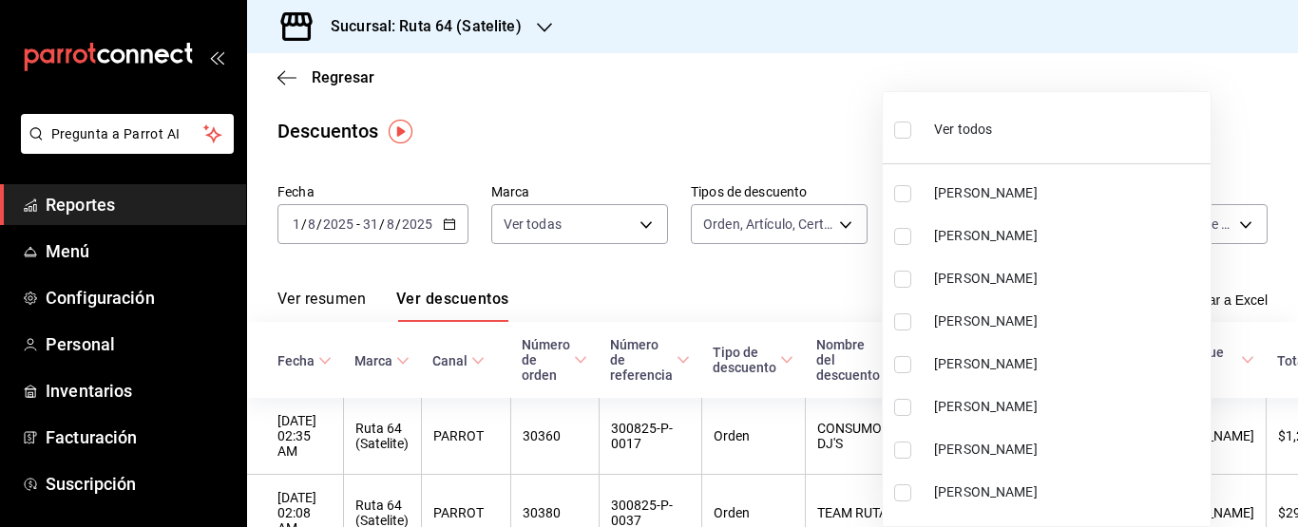
checkbox input "true"
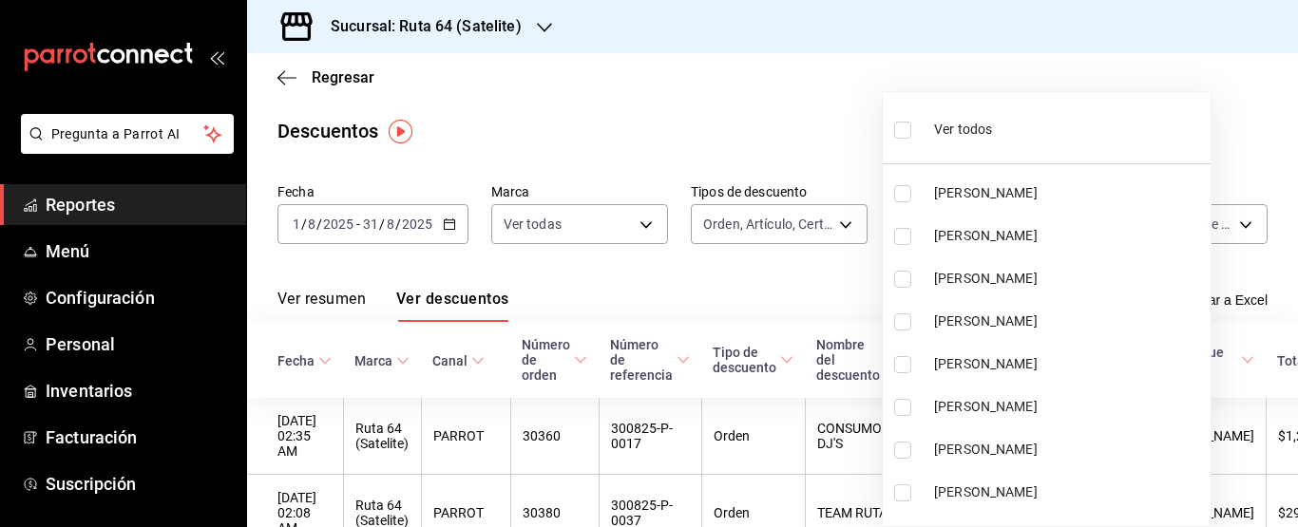
checkbox input "true"
click at [1218, 219] on div at bounding box center [649, 263] width 1298 height 527
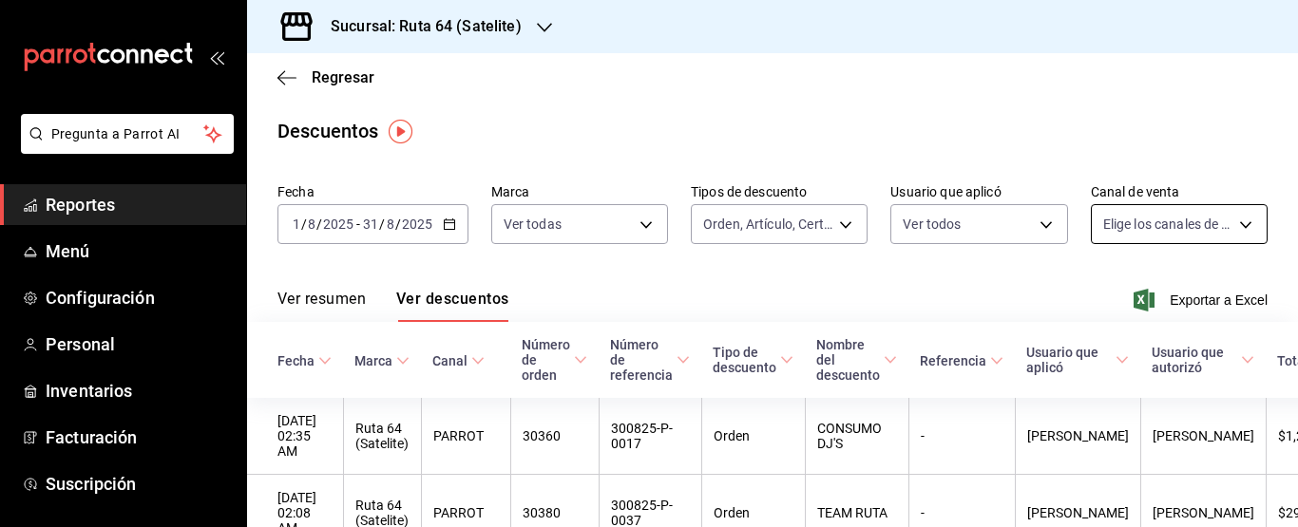
click at [1160, 232] on body "Pregunta a Parrot AI Reportes Menú Configuración Personal Inventarios Facturaci…" at bounding box center [649, 263] width 1298 height 527
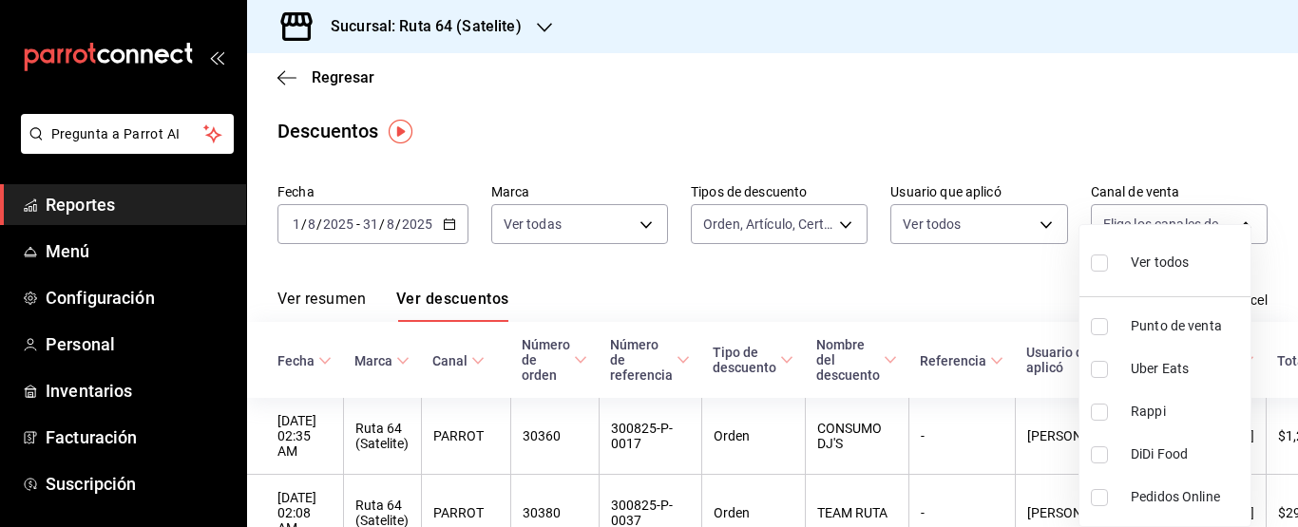
click at [1131, 267] on span "Ver todos" at bounding box center [1160, 263] width 58 height 20
type input "PARROT,UBER_EATS,RAPPI,DIDI_FOOD,ONLINE"
checkbox input "true"
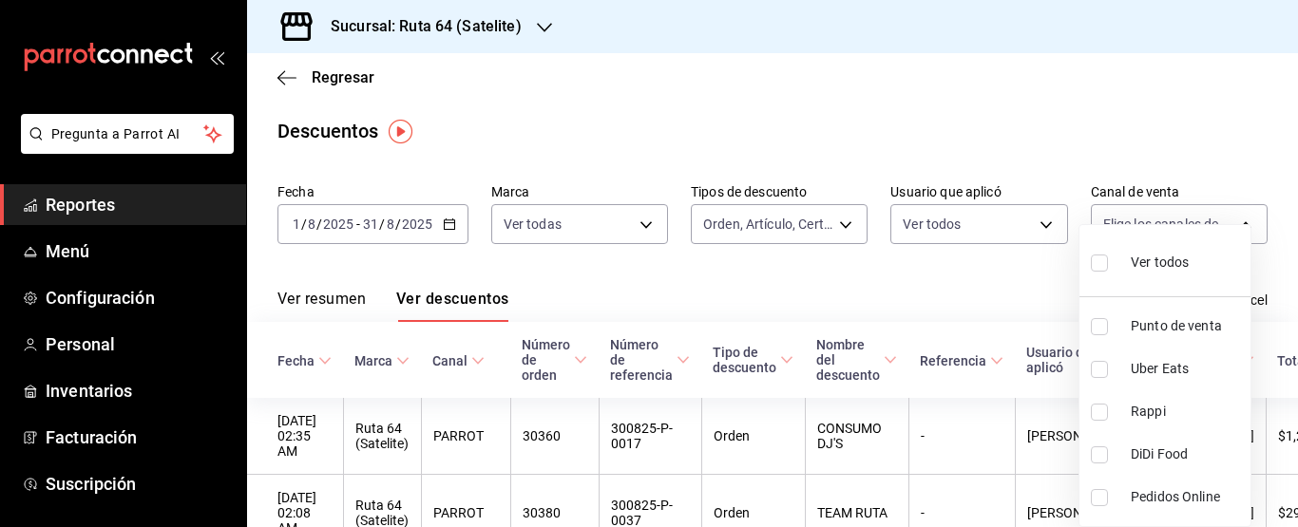
checkbox input "true"
click at [938, 284] on div at bounding box center [649, 263] width 1298 height 527
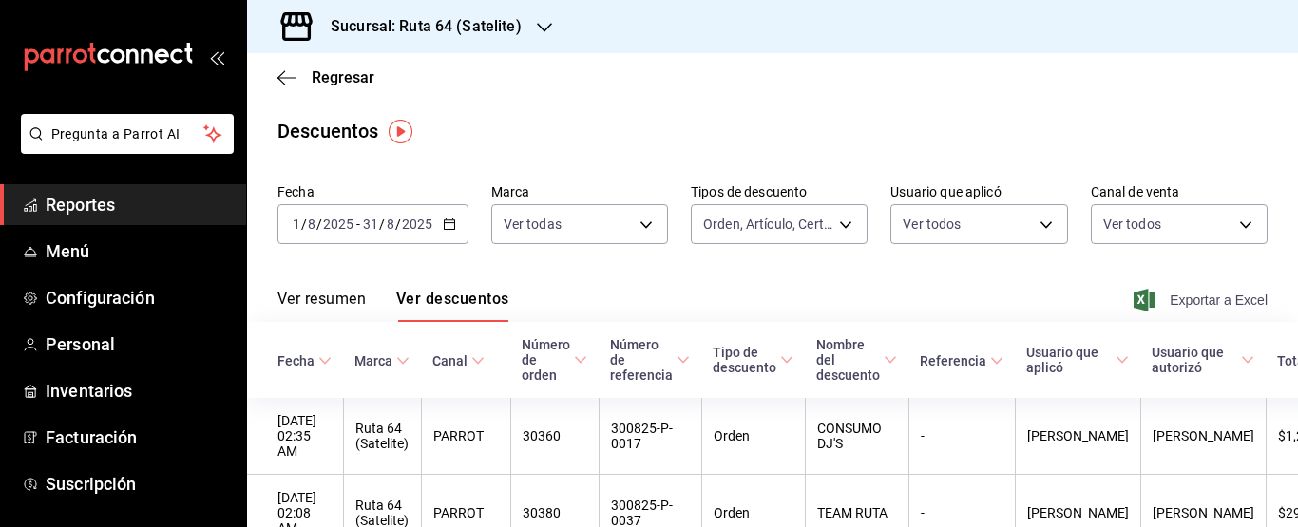
click at [1160, 295] on span "Exportar a Excel" at bounding box center [1202, 300] width 130 height 23
click at [437, 34] on h3 "Sucursal: Ruta 64 (Satelite)" at bounding box center [418, 26] width 206 height 23
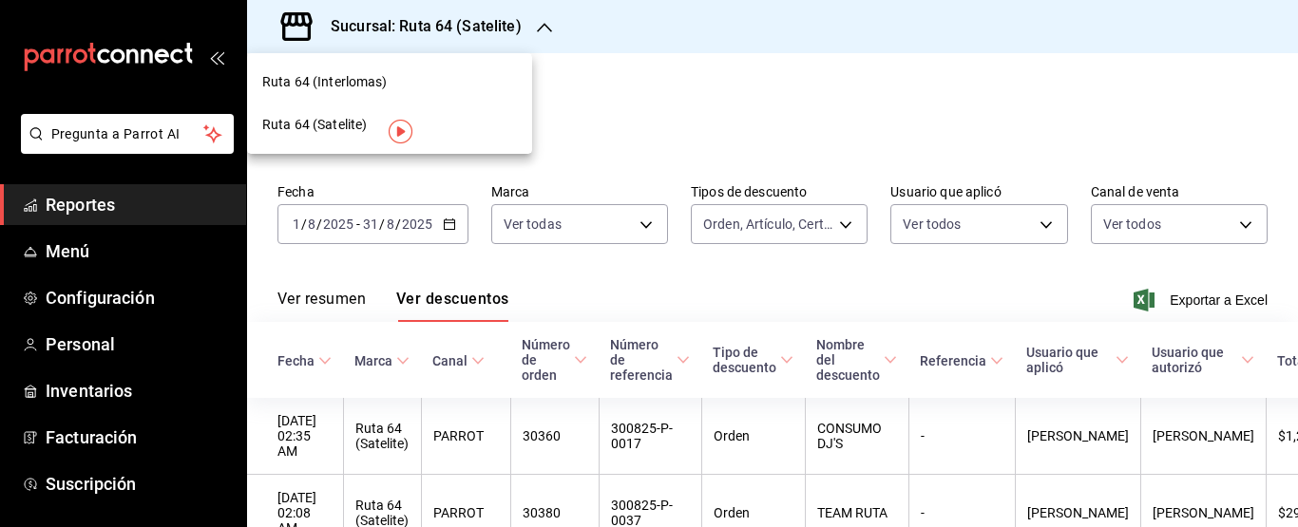
click at [464, 88] on div "Ruta 64 (Interlomas)" at bounding box center [389, 82] width 255 height 20
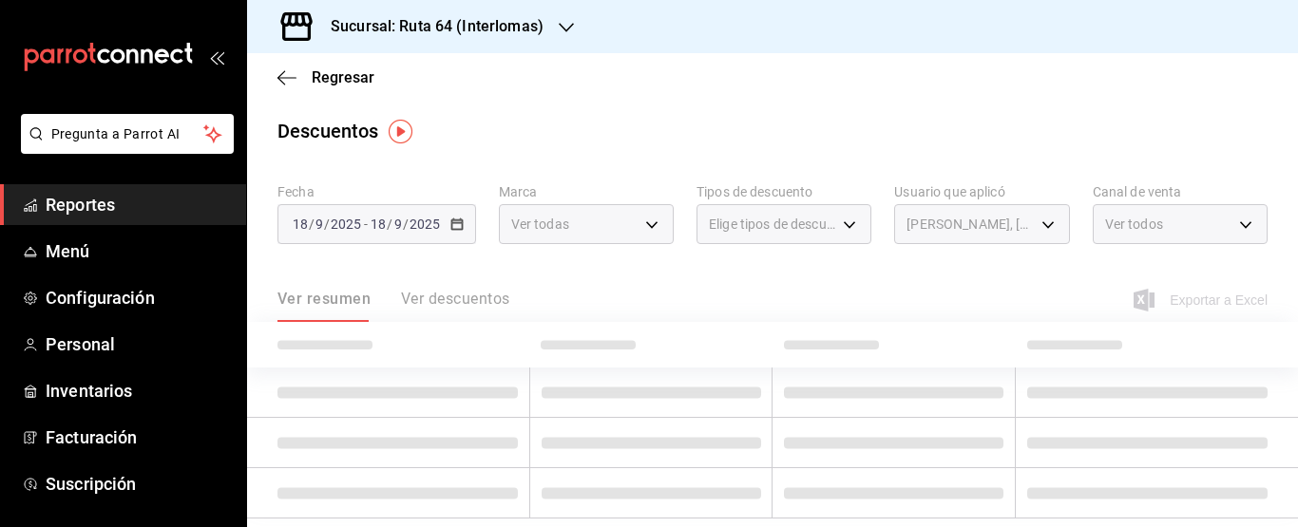
click at [439, 300] on div "Ver resumen Ver descuentos" at bounding box center [393, 306] width 232 height 32
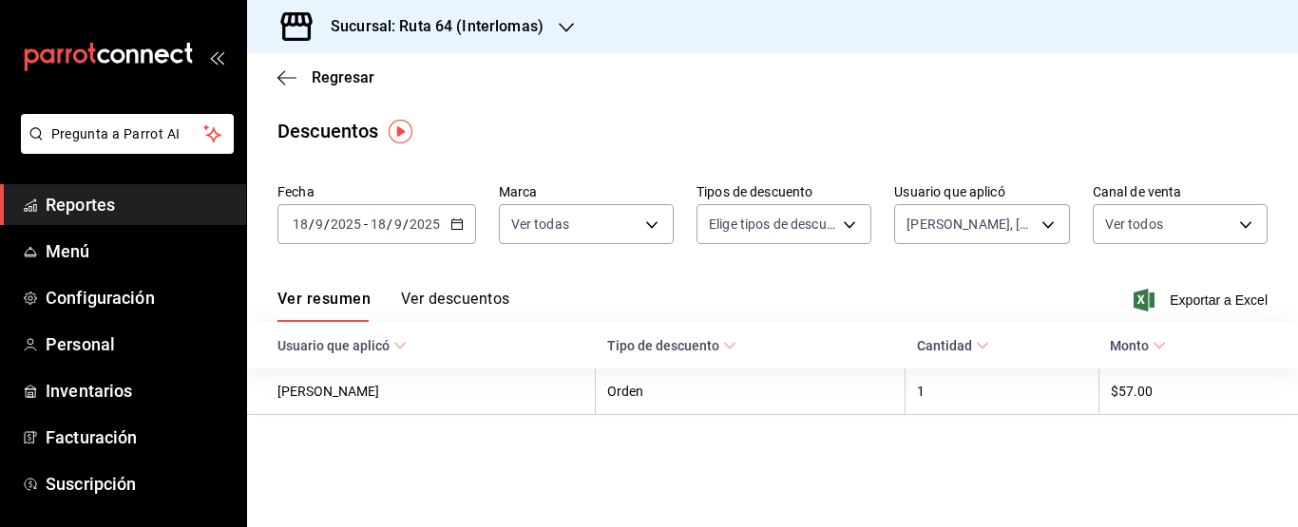
click at [439, 300] on button "Ver descuentos" at bounding box center [455, 306] width 108 height 32
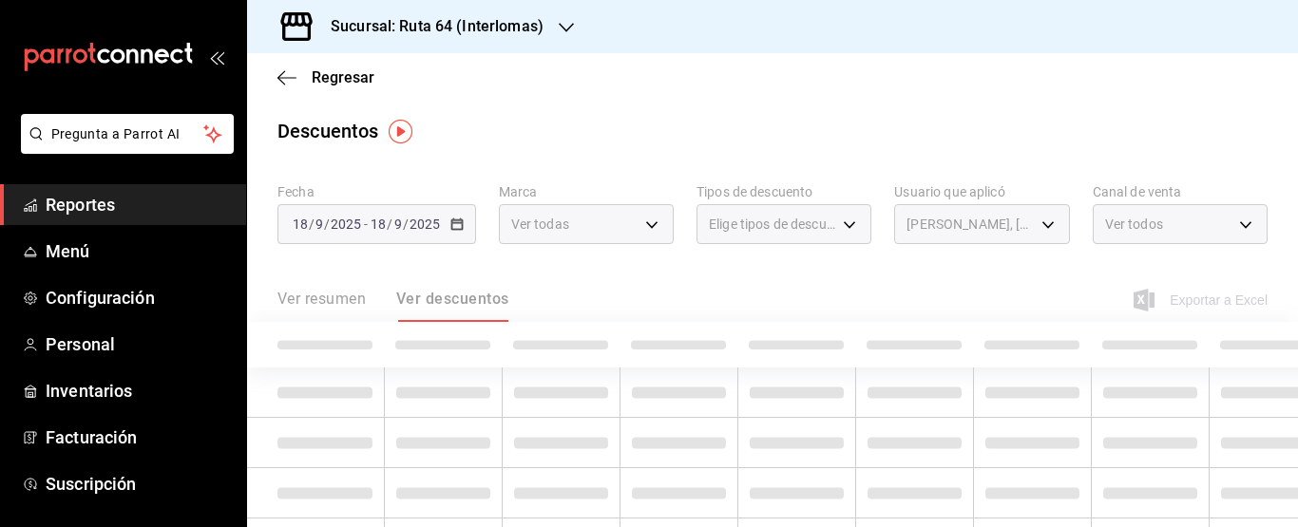
click at [839, 227] on div "Elige tipos de descuento" at bounding box center [783, 224] width 175 height 40
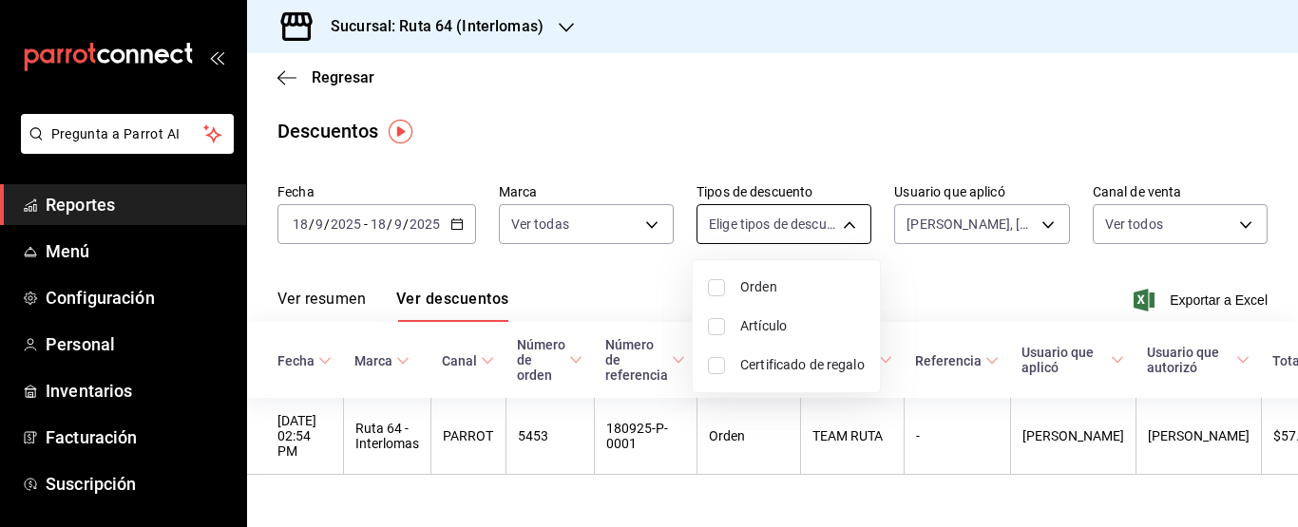
click at [839, 227] on body "Pregunta a Parrot AI Reportes Menú Configuración Personal Inventarios Facturaci…" at bounding box center [649, 263] width 1298 height 527
click at [761, 286] on span "Orden" at bounding box center [802, 287] width 124 height 20
click at [752, 327] on span "Artículo" at bounding box center [802, 326] width 124 height 20
click at [756, 357] on span "Certificado de regalo" at bounding box center [802, 365] width 124 height 20
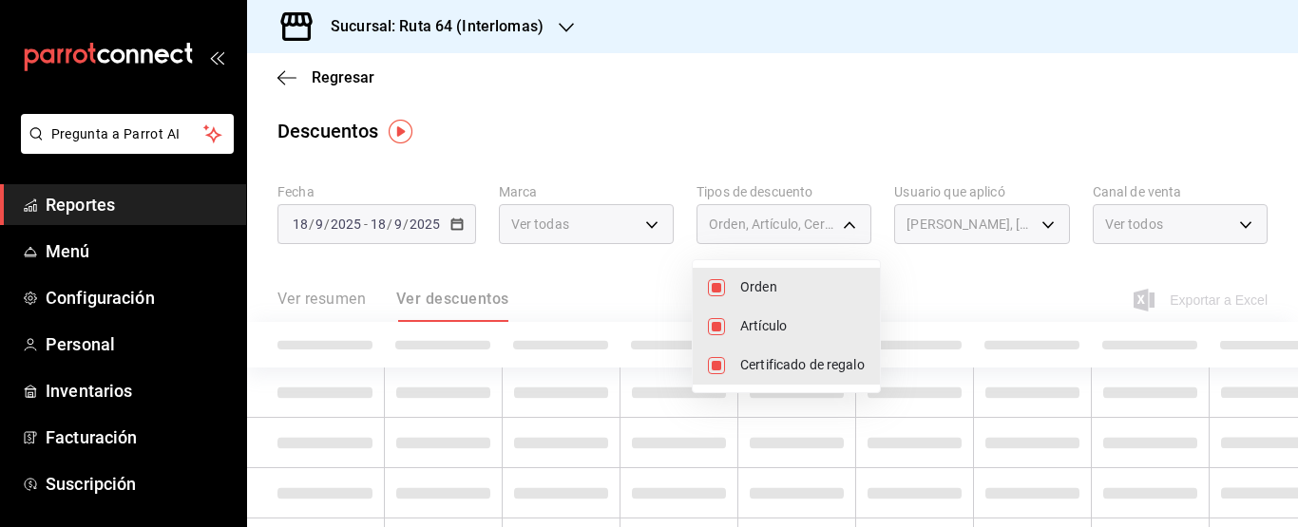
type input "ORDER,ORDER_ITEM,CARD_REWARD"
checkbox input "true"
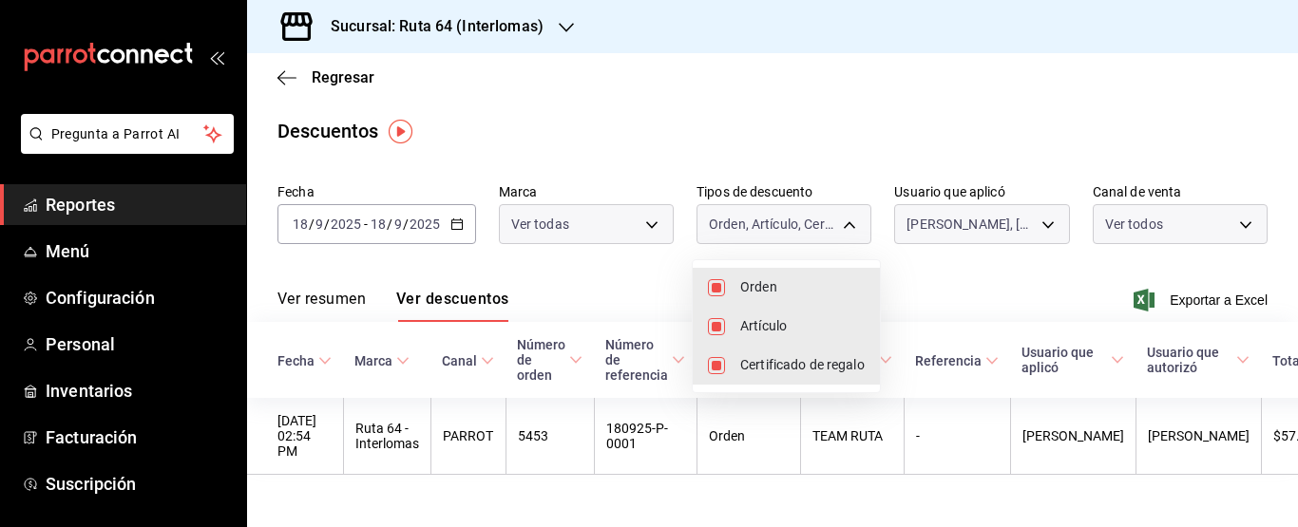
click at [1164, 302] on div at bounding box center [649, 263] width 1298 height 527
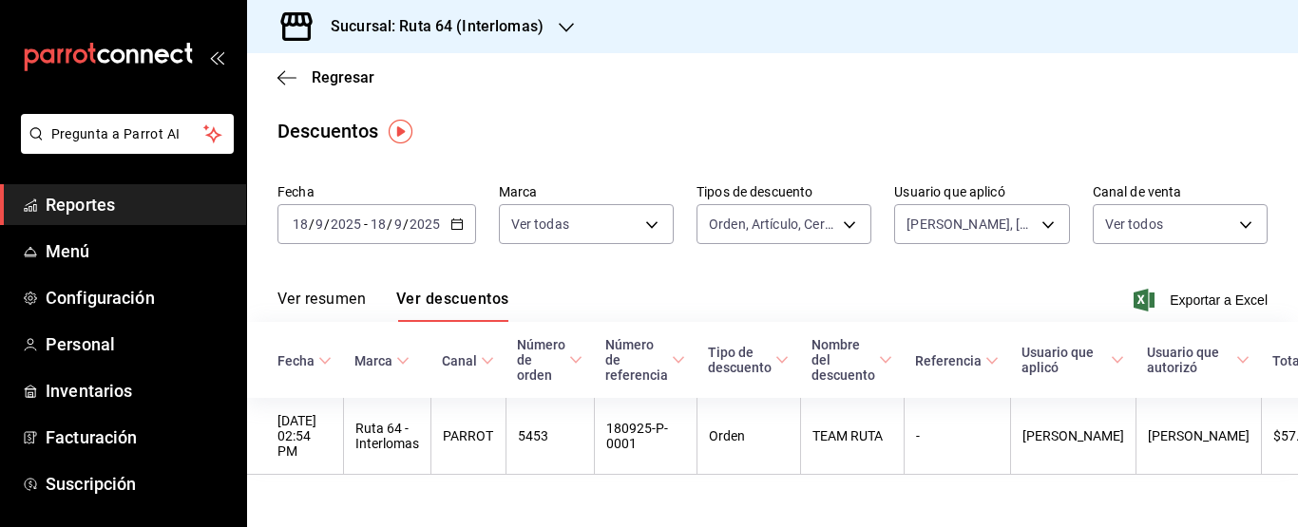
click at [451, 225] on icon "button" at bounding box center [456, 224] width 13 height 13
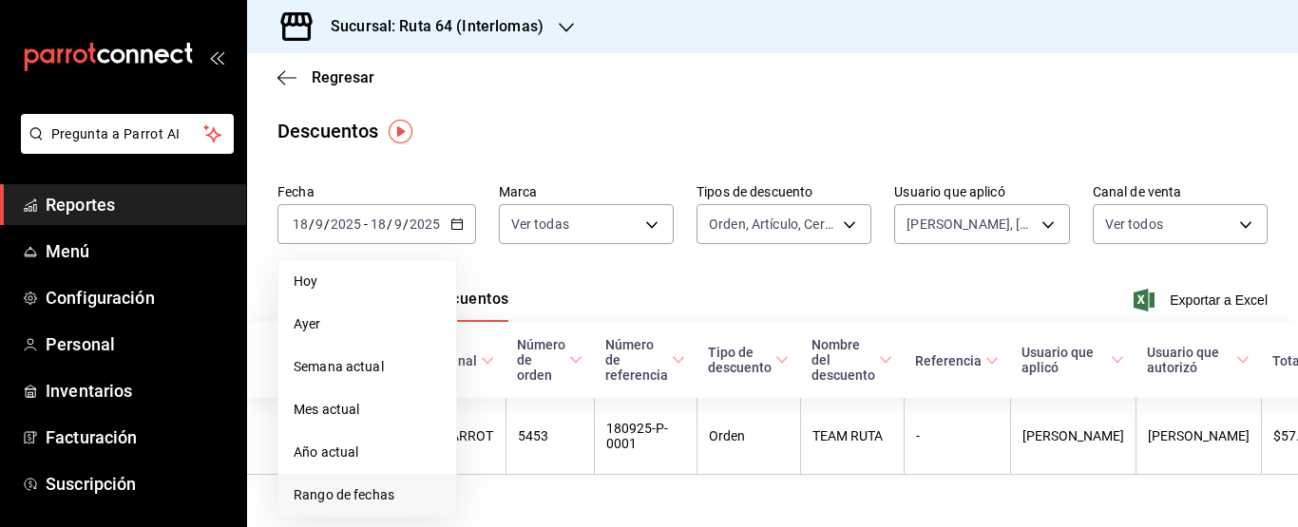
click at [368, 490] on span "Rango de fechas" at bounding box center [367, 495] width 147 height 20
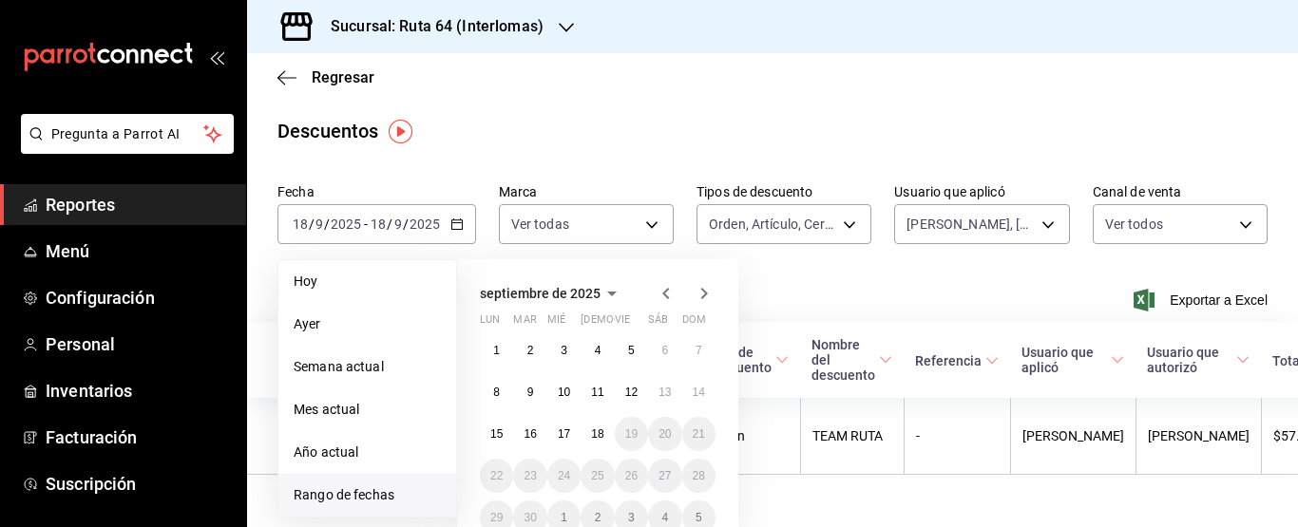
click at [662, 291] on icon "button" at bounding box center [666, 293] width 23 height 23
click at [626, 352] on button "1" at bounding box center [631, 350] width 33 height 34
click at [702, 516] on abbr "31" at bounding box center [699, 517] width 12 height 13
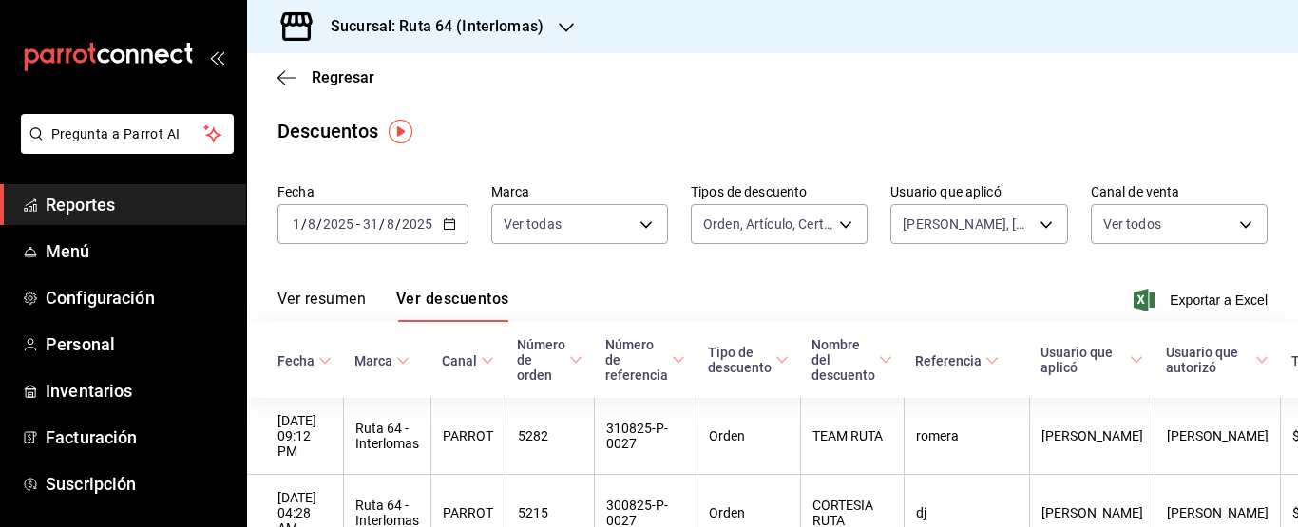
drag, startPoint x: 1156, startPoint y: 305, endPoint x: 179, endPoint y: 525, distance: 1002.1
click at [1156, 304] on span "Exportar a Excel" at bounding box center [1202, 300] width 130 height 23
